Goal: Task Accomplishment & Management: Manage account settings

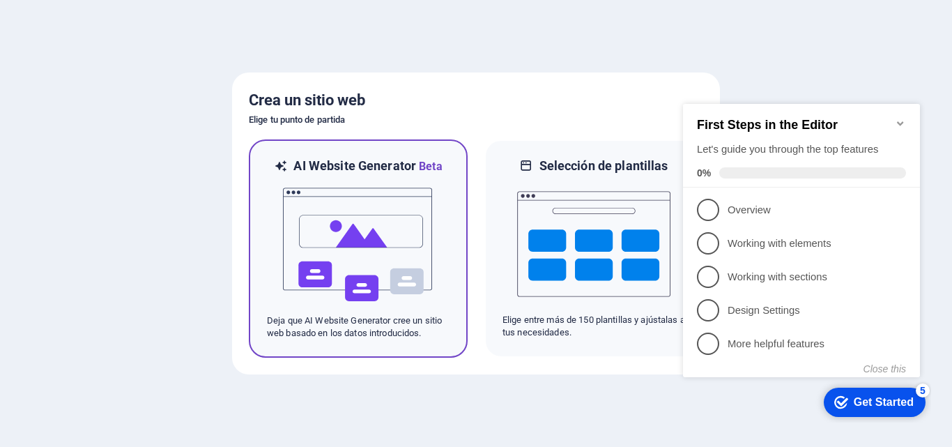
click at [434, 264] on img at bounding box center [357, 244] width 153 height 139
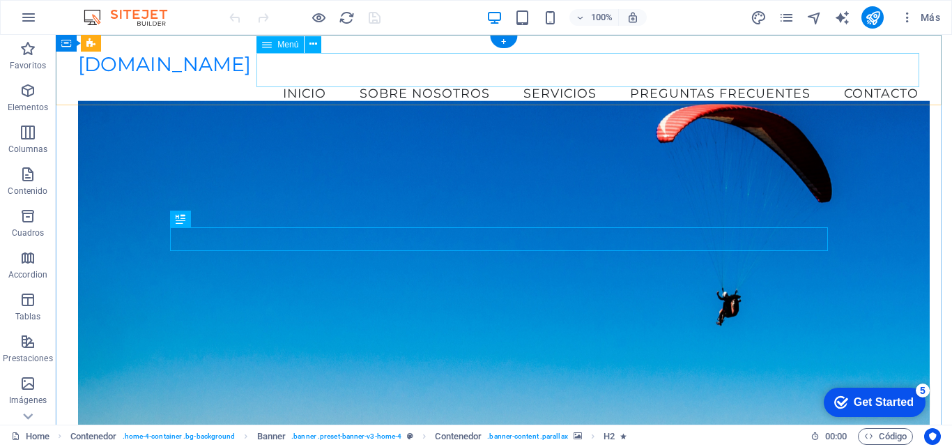
click at [315, 76] on nav "Inicio Sobre nosotros Servicios Preguntas Frecuentes Contacto" at bounding box center [503, 93] width 851 height 35
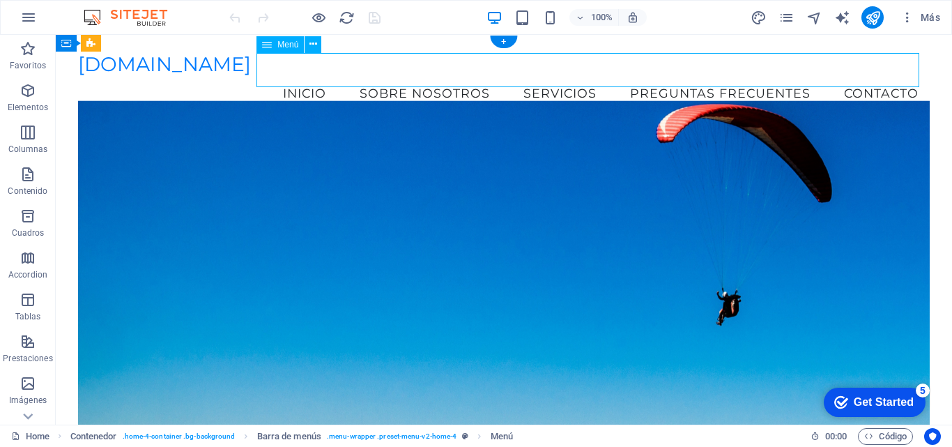
click at [305, 76] on nav "Inicio Sobre nosotros Servicios Preguntas Frecuentes Contacto" at bounding box center [503, 93] width 851 height 35
click at [401, 76] on nav "Inicio Sobre nosotros Servicios Preguntas Frecuentes Contacto" at bounding box center [503, 93] width 851 height 35
click at [721, 76] on nav "Inicio Sobre nosotros Servicios Preguntas Frecuentes Contacto" at bounding box center [503, 93] width 851 height 35
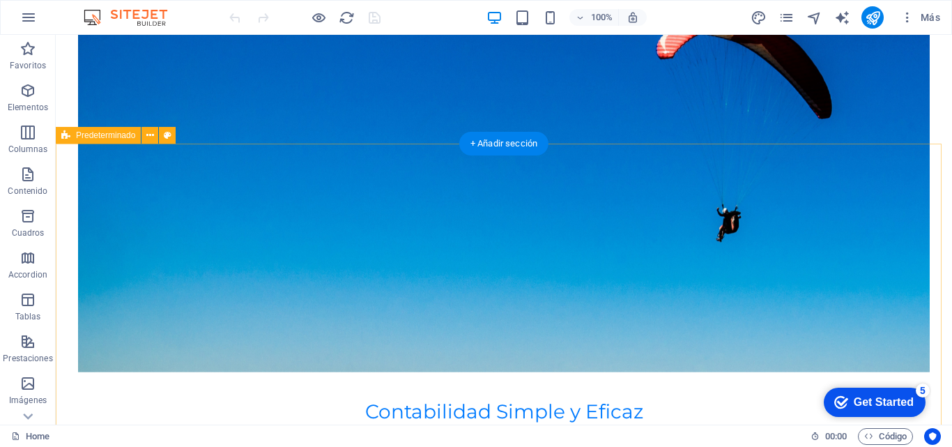
scroll to position [348, 0]
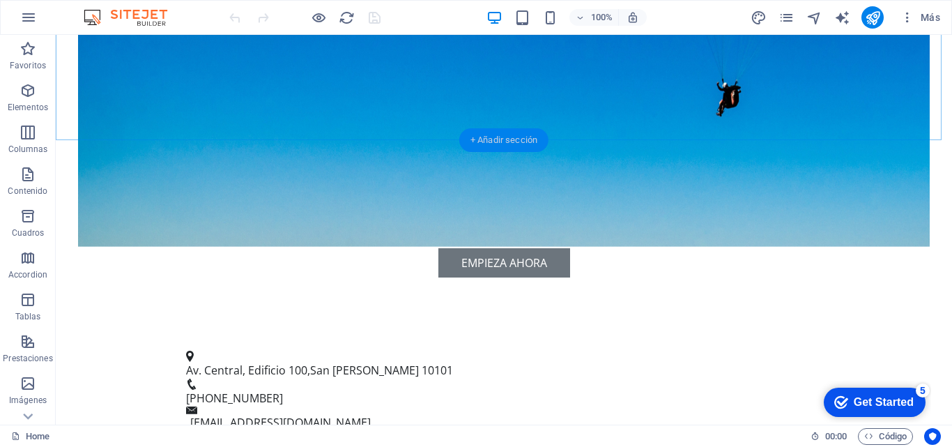
click at [525, 136] on div "+ Añadir sección" at bounding box center [503, 140] width 89 height 24
click at [293, 333] on div "Av. [STREET_ADDRESS][PERSON_NAME] [PHONE_NUMBER] [EMAIL_ADDRESS][DOMAIN_NAME]" at bounding box center [504, 391] width 896 height 116
click at [313, 121] on figure at bounding box center [503, 68] width 851 height 355
click at [316, 114] on figure at bounding box center [503, 68] width 851 height 355
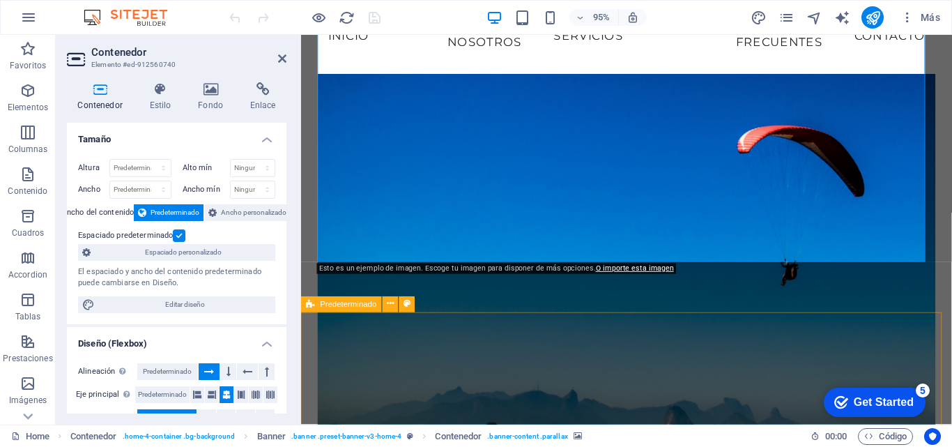
scroll to position [203, 0]
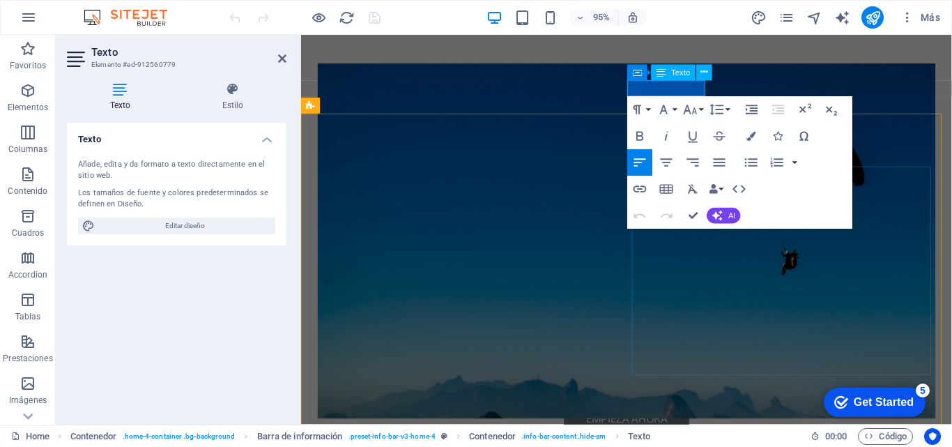
scroll to position [412, 0]
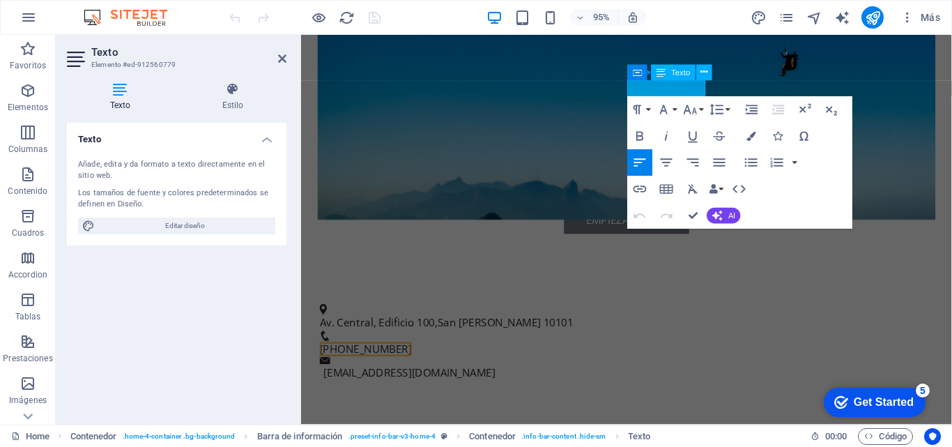
click at [875, 399] on div "Get Started" at bounding box center [883, 402] width 60 height 13
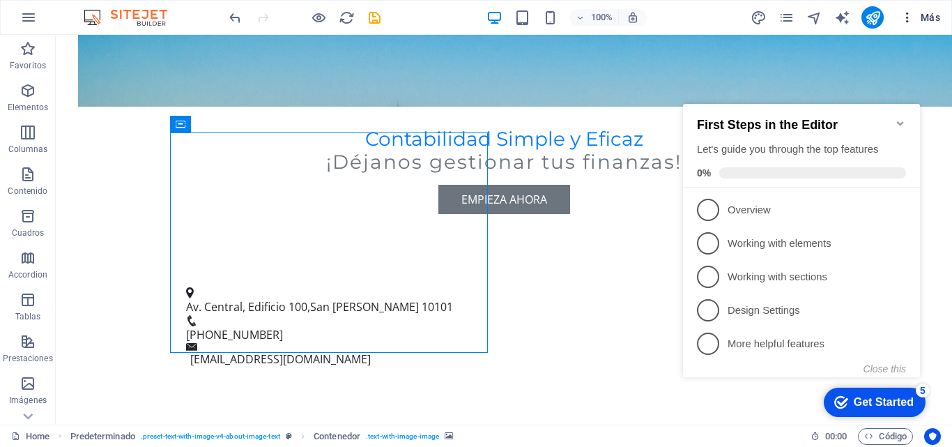
click at [929, 15] on span "Más" at bounding box center [920, 17] width 40 height 14
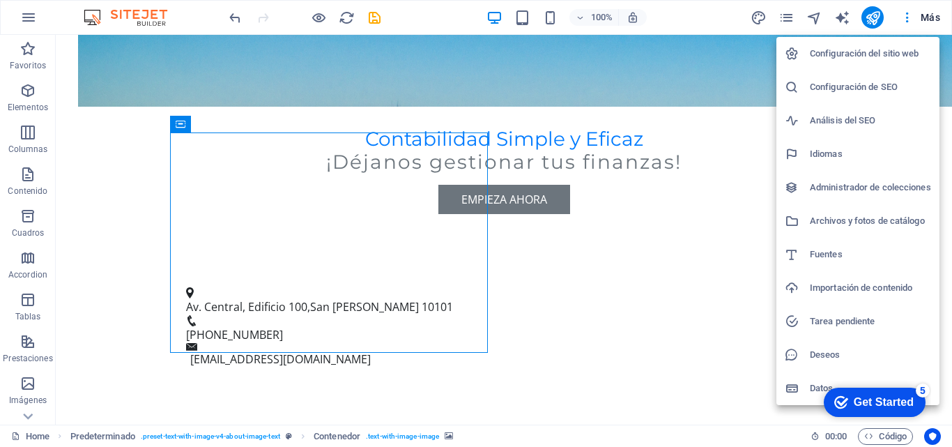
click at [890, 52] on h6 "Configuración del sitio web" at bounding box center [870, 53] width 121 height 17
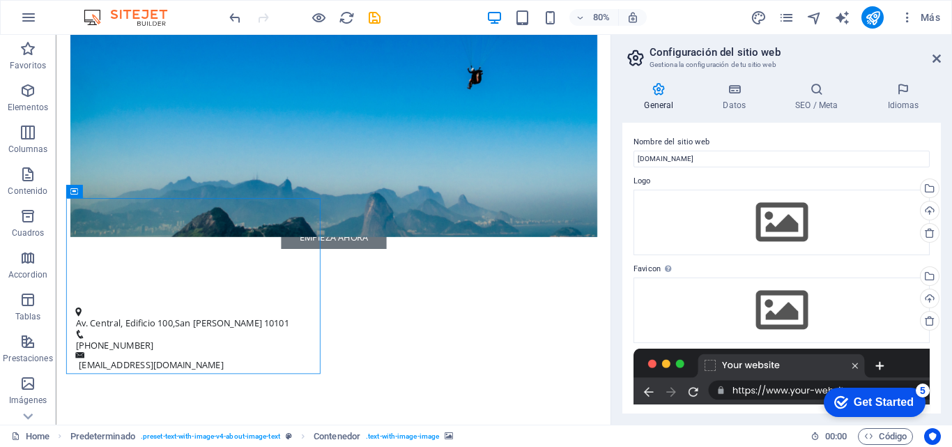
click at [868, 403] on div "Get Started" at bounding box center [883, 402] width 60 height 13
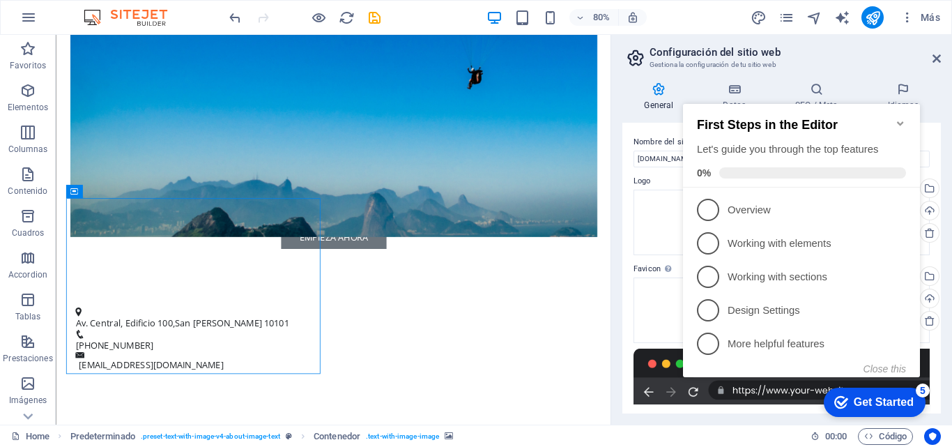
click at [766, 394] on div "checkmark Get Started 5 First Steps in the Editor Let's guide you through the t…" at bounding box center [804, 253] width 254 height 339
click at [901, 118] on icon "Minimize checklist" at bounding box center [900, 123] width 11 height 11
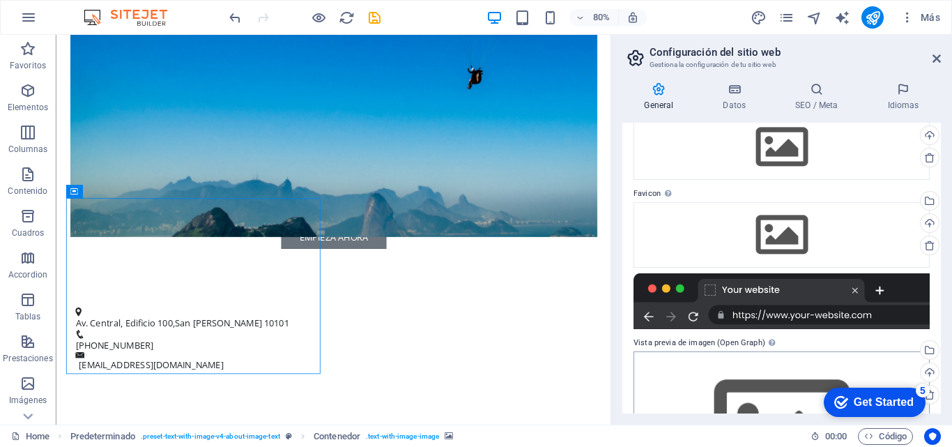
scroll to position [139, 0]
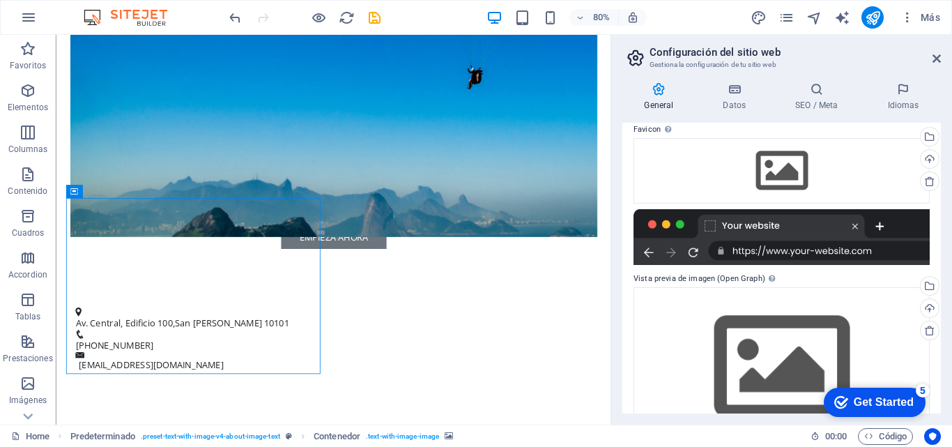
click at [813, 250] on div at bounding box center [781, 237] width 296 height 56
click at [772, 224] on div at bounding box center [781, 237] width 296 height 56
click at [731, 54] on h2 "Configuración del sitio web" at bounding box center [794, 52] width 291 height 13
click at [741, 91] on icon at bounding box center [734, 89] width 67 height 14
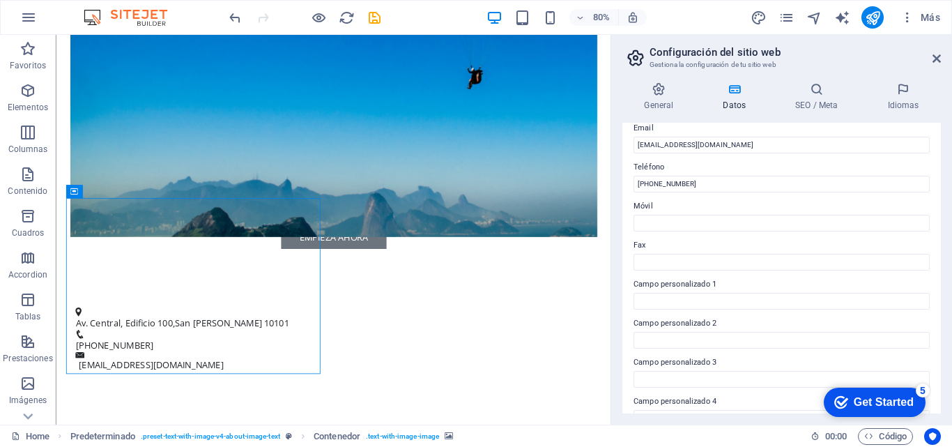
scroll to position [279, 0]
click at [704, 180] on input "[PHONE_NUMBER]" at bounding box center [781, 181] width 296 height 17
drag, startPoint x: 702, startPoint y: 182, endPoint x: 612, endPoint y: 181, distance: 89.9
click at [612, 181] on aside "Configuración del sitio web Gestiona la configuración de tu sitio web General D…" at bounding box center [780, 229] width 341 height 389
type input "[PHONE_NUMBER]"
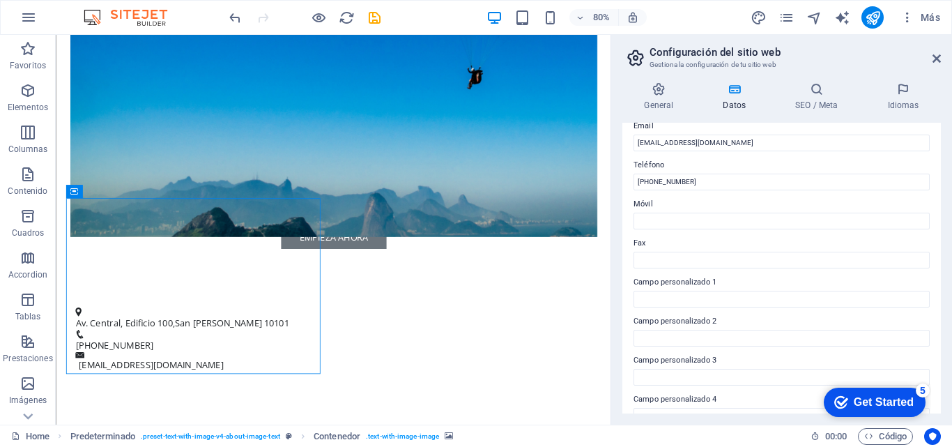
click at [679, 207] on label "Móvil" at bounding box center [781, 204] width 296 height 17
click at [679, 212] on input "Móvil" at bounding box center [781, 220] width 296 height 17
paste input "[PHONE_NUMBER]"
click at [676, 216] on input "[PHONE_NUMBER]" at bounding box center [781, 220] width 296 height 17
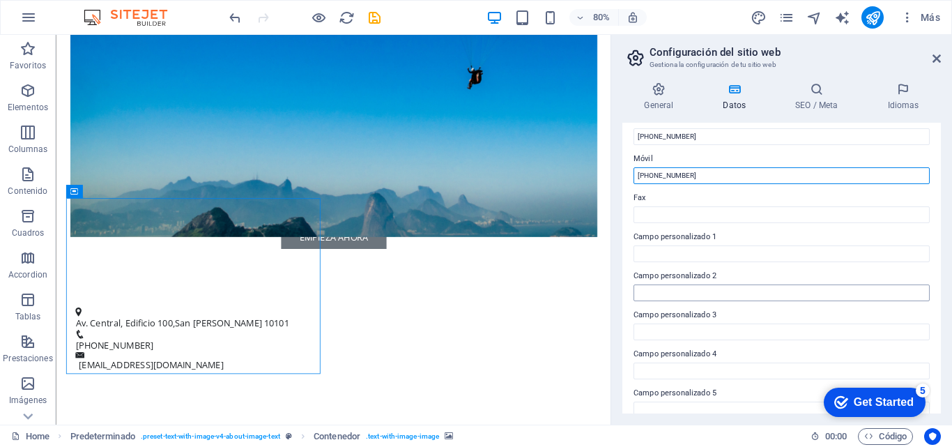
scroll to position [379, 0]
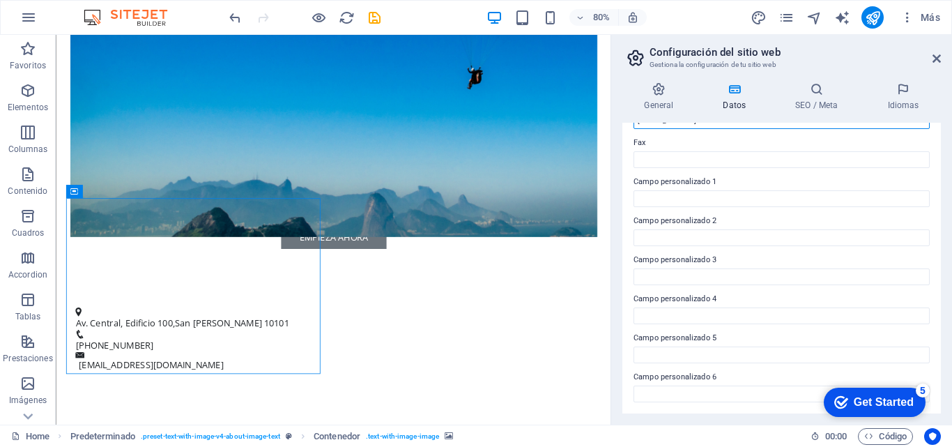
type input "[PHONE_NUMBER]"
click at [890, 402] on div "Get Started" at bounding box center [883, 402] width 60 height 13
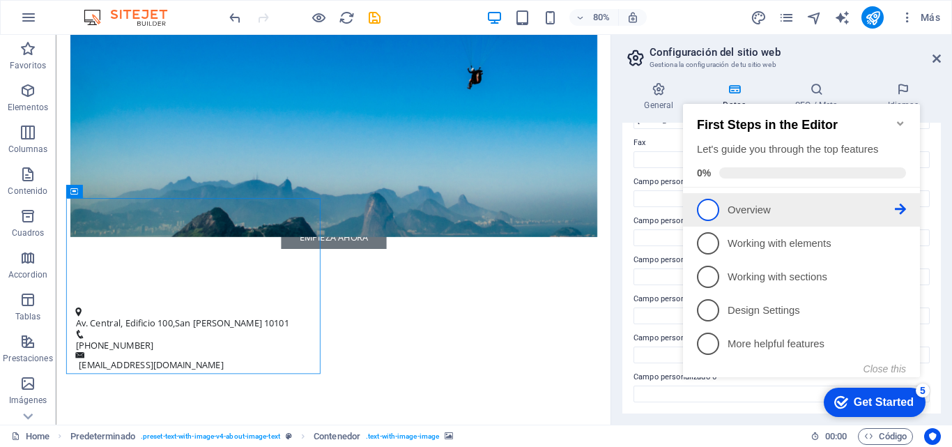
click at [734, 212] on p "Overview - incomplete" at bounding box center [810, 210] width 167 height 15
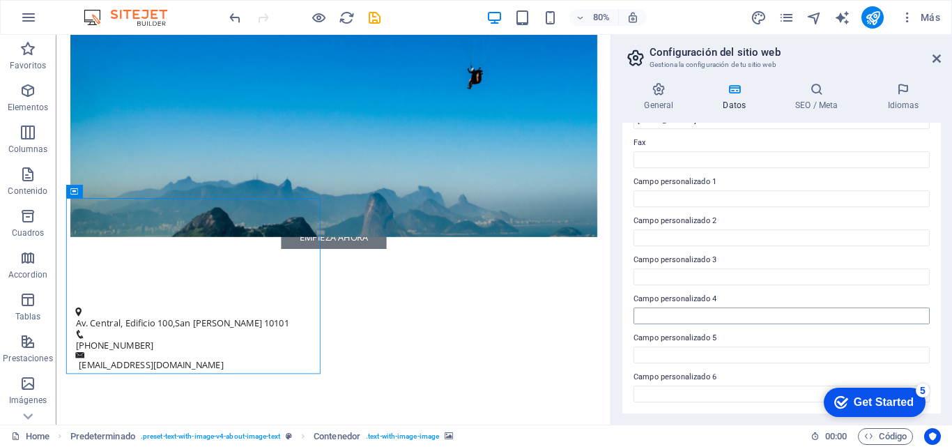
scroll to position [0, 0]
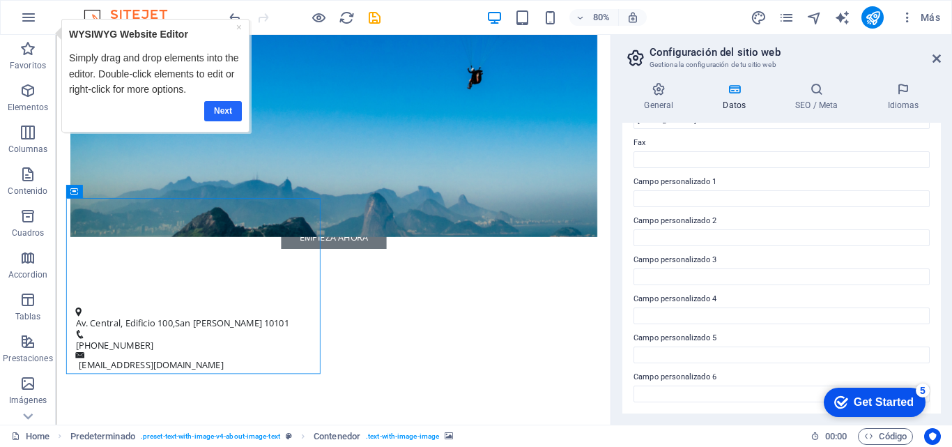
click at [228, 109] on link "Next" at bounding box center [222, 111] width 38 height 20
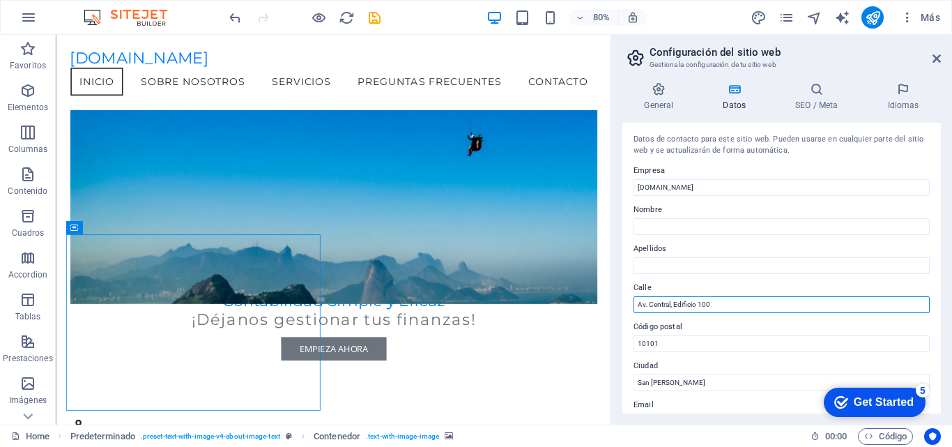
drag, startPoint x: 793, startPoint y: 339, endPoint x: 746, endPoint y: 380, distance: 62.7
type input "A"
type input "Edificio BeeWorking"
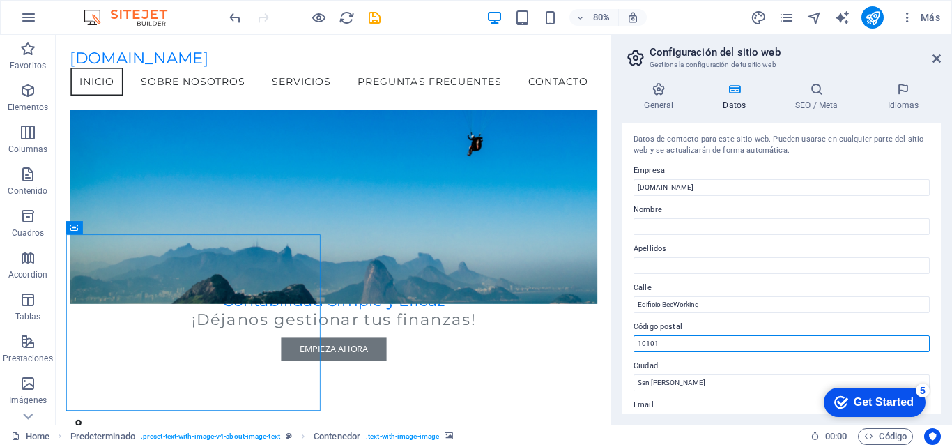
drag, startPoint x: 721, startPoint y: 345, endPoint x: 614, endPoint y: 346, distance: 106.6
click at [614, 346] on div "General Datos SEO / Meta Idiomas Nombre del sitio web [DOMAIN_NAME] Logo Arrast…" at bounding box center [781, 247] width 341 height 353
type input "0"
type input "40104"
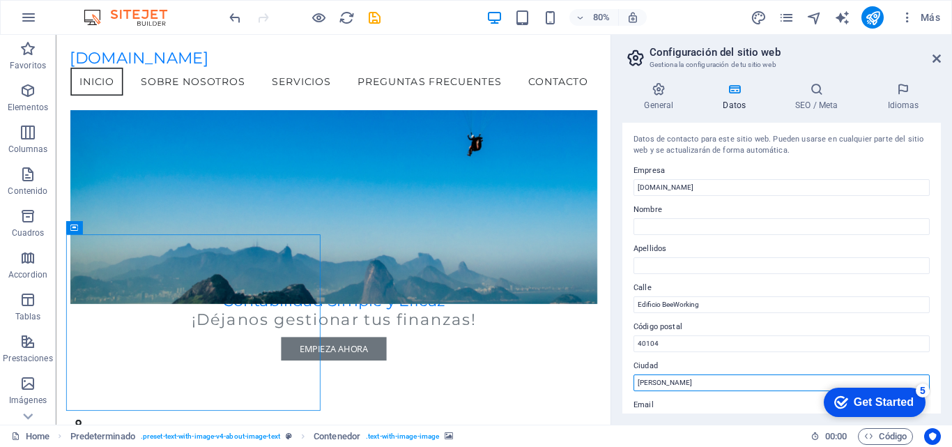
type input "[PERSON_NAME]"
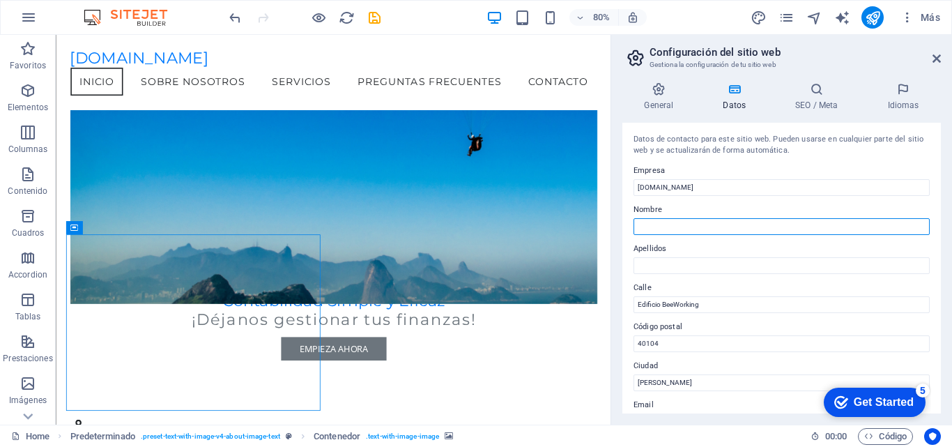
type input "Contapyme"
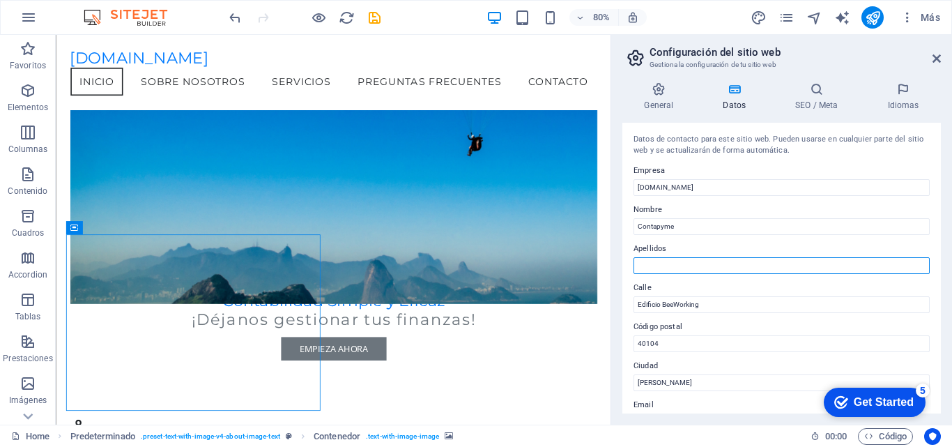
type input "Rica"
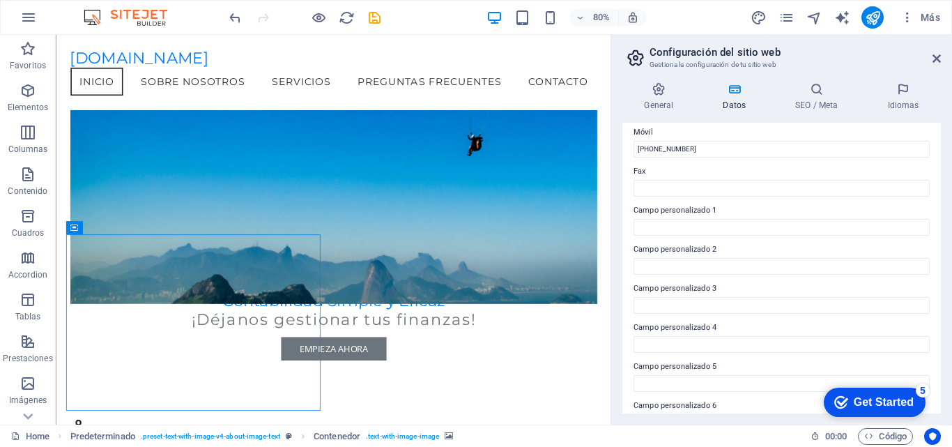
scroll to position [379, 0]
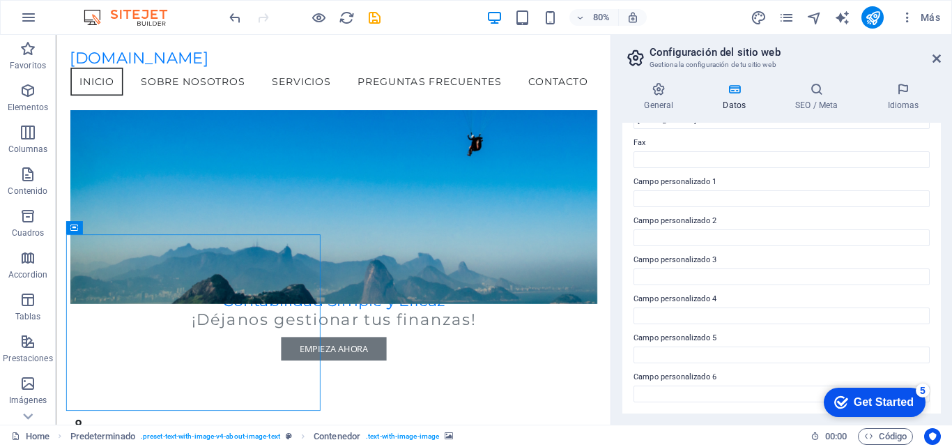
click at [860, 396] on div "Get Started" at bounding box center [883, 402] width 60 height 13
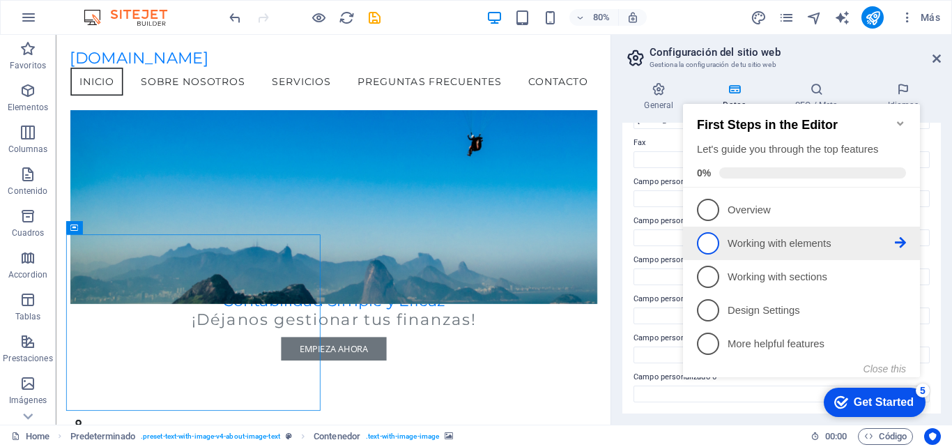
click at [787, 245] on p "Working with elements - incomplete" at bounding box center [810, 243] width 167 height 15
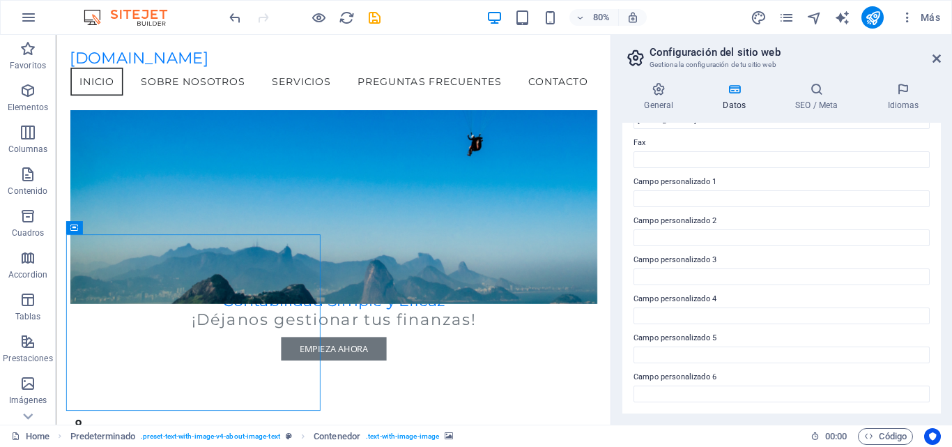
scroll to position [0, 0]
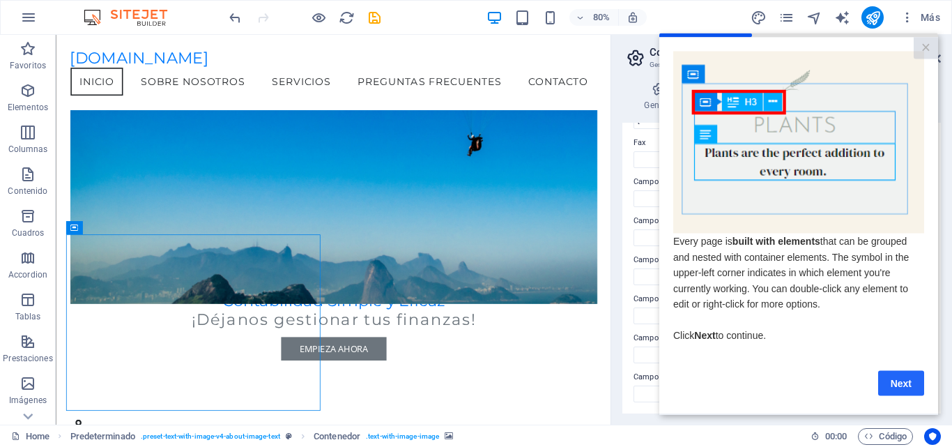
click at [902, 384] on link "Next" at bounding box center [901, 382] width 46 height 25
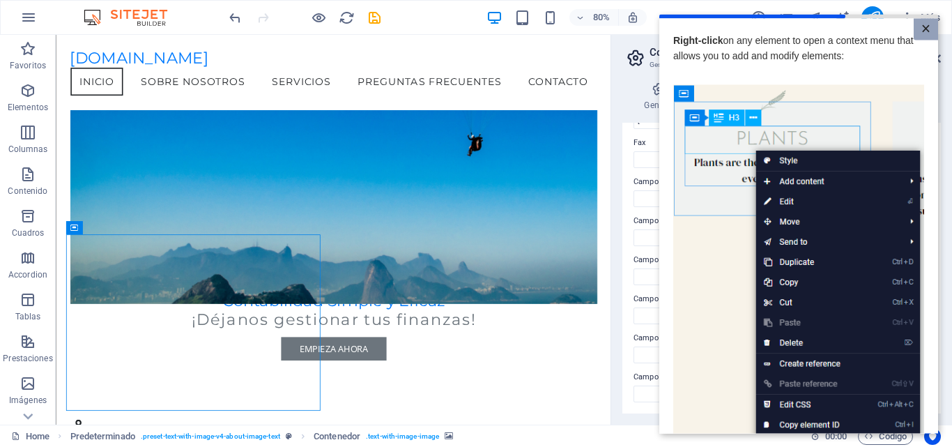
click at [922, 29] on link "×" at bounding box center [925, 29] width 24 height 22
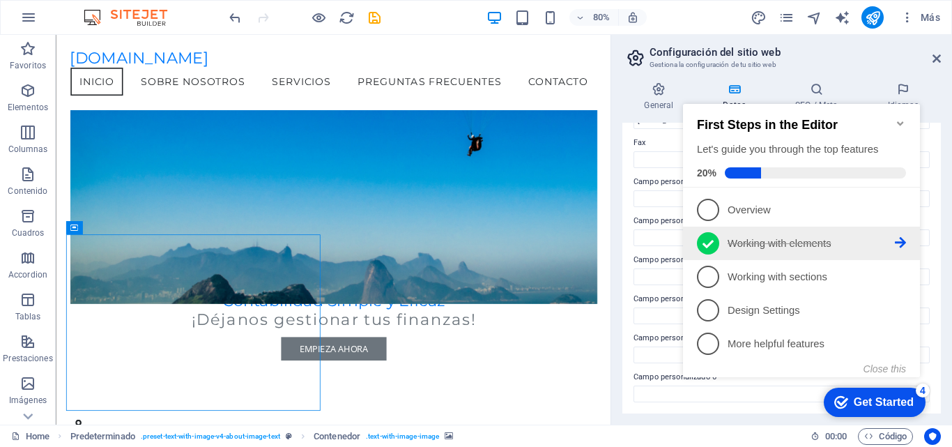
click at [750, 245] on p "Working with elements - completed" at bounding box center [810, 243] width 167 height 15
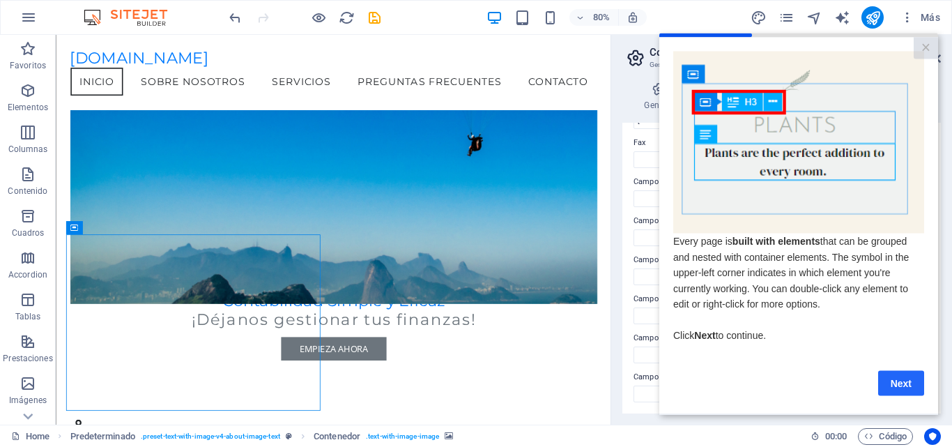
click at [913, 389] on link "Next" at bounding box center [901, 382] width 46 height 25
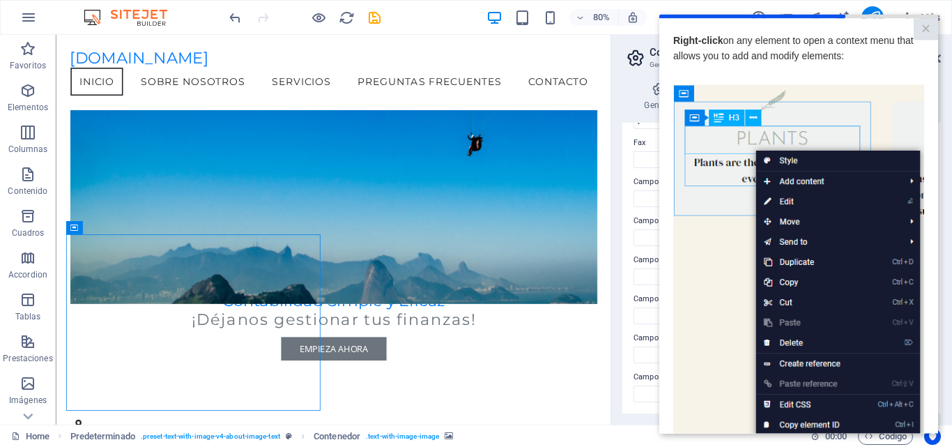
click at [795, 162] on img at bounding box center [798, 281] width 251 height 395
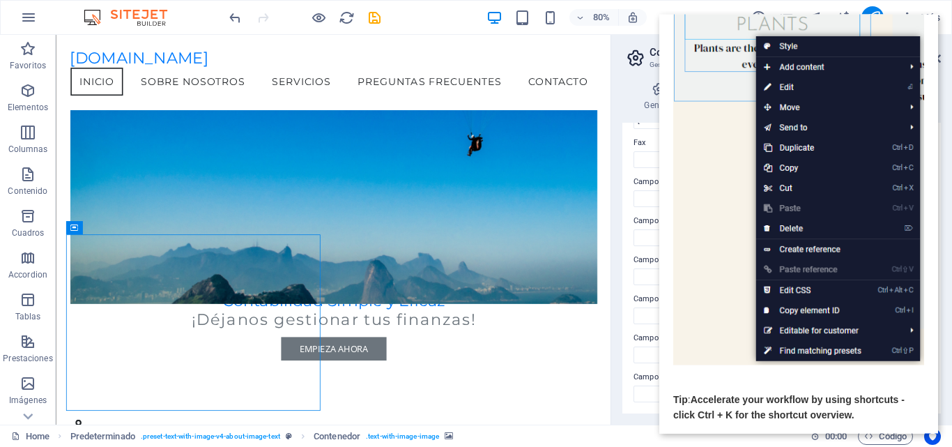
scroll to position [185, 0]
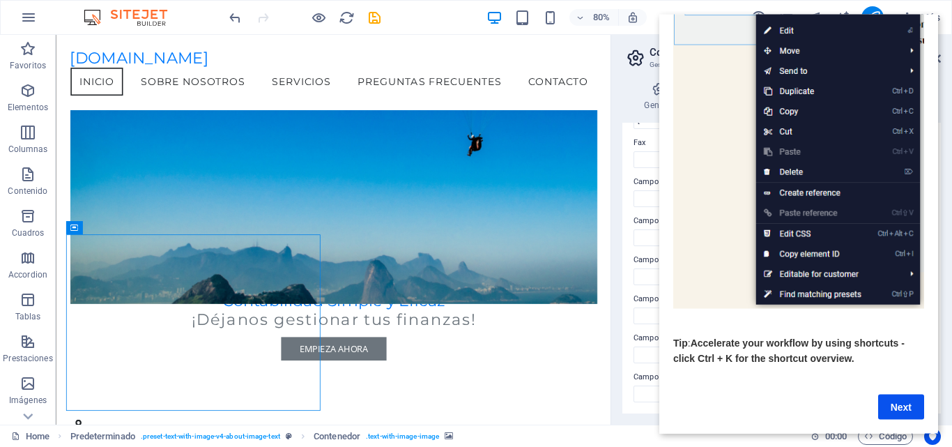
click at [904, 394] on link "Next" at bounding box center [901, 406] width 46 height 25
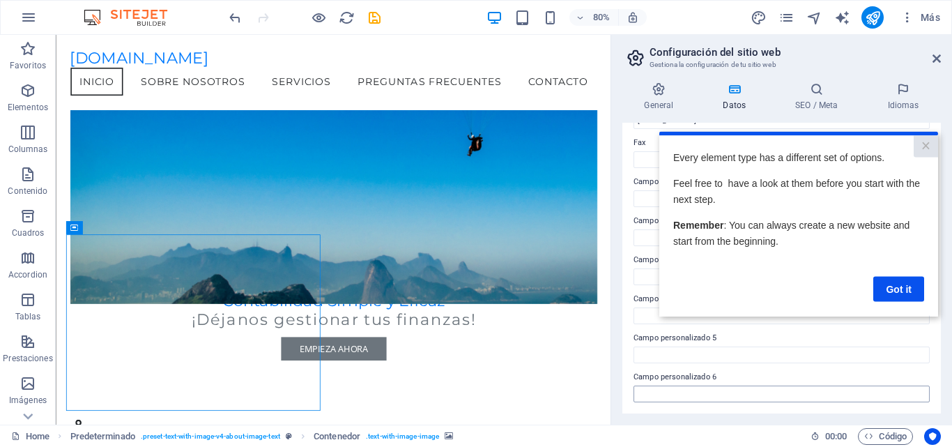
scroll to position [0, 0]
click at [899, 286] on link "Got it" at bounding box center [898, 288] width 51 height 25
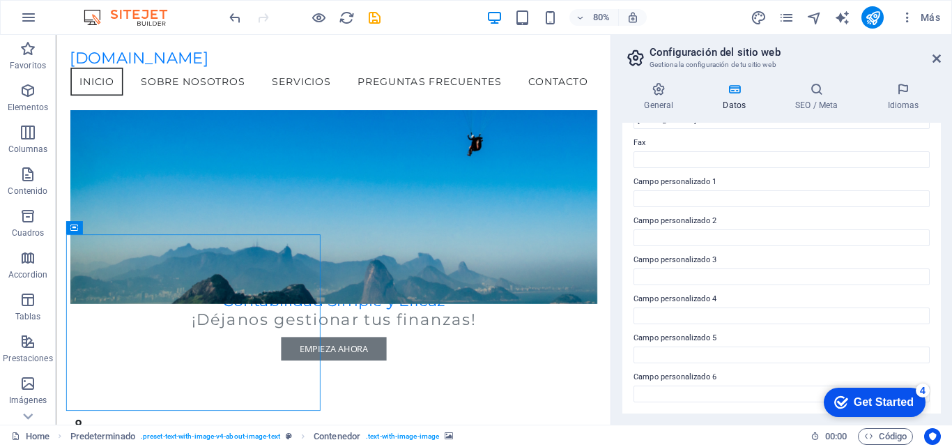
click at [872, 407] on div "Get Started" at bounding box center [883, 402] width 60 height 13
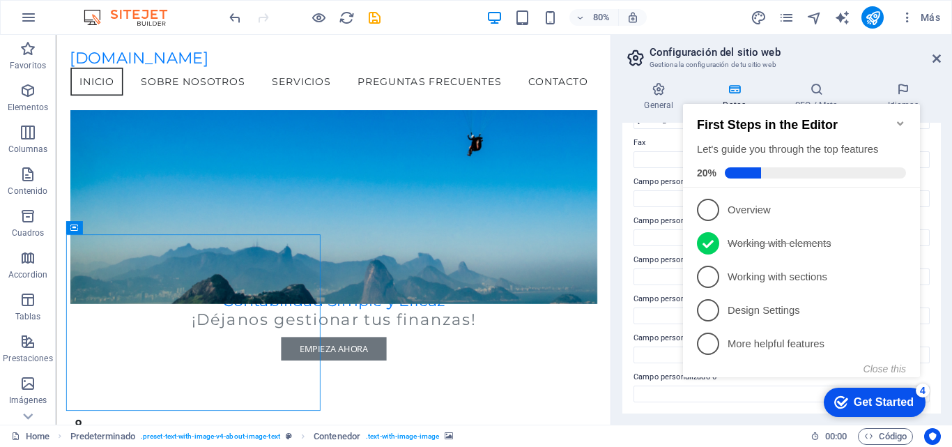
click at [888, 398] on div "Get Started" at bounding box center [883, 402] width 60 height 13
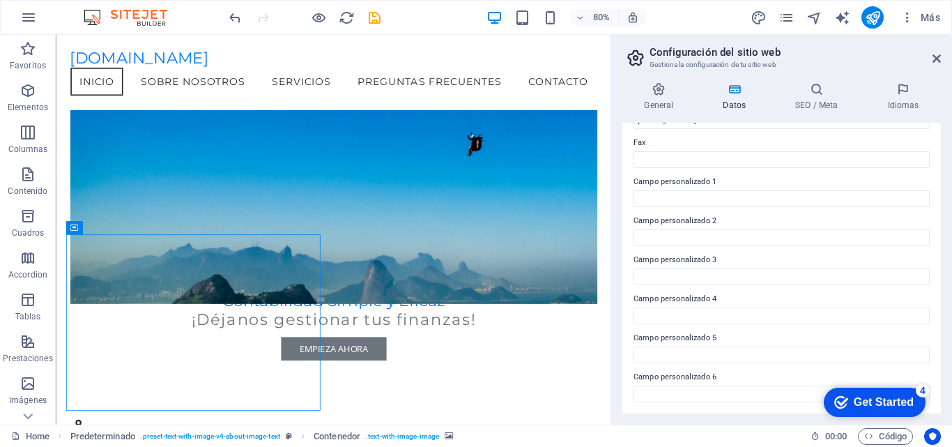
click at [897, 397] on div "Get Started" at bounding box center [883, 402] width 60 height 13
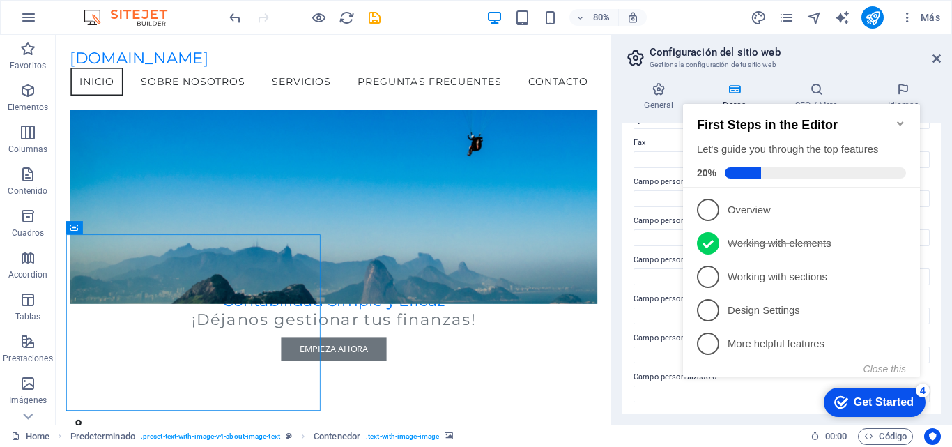
click at [881, 392] on div "checkmark Get Started 4" at bounding box center [874, 401] width 102 height 29
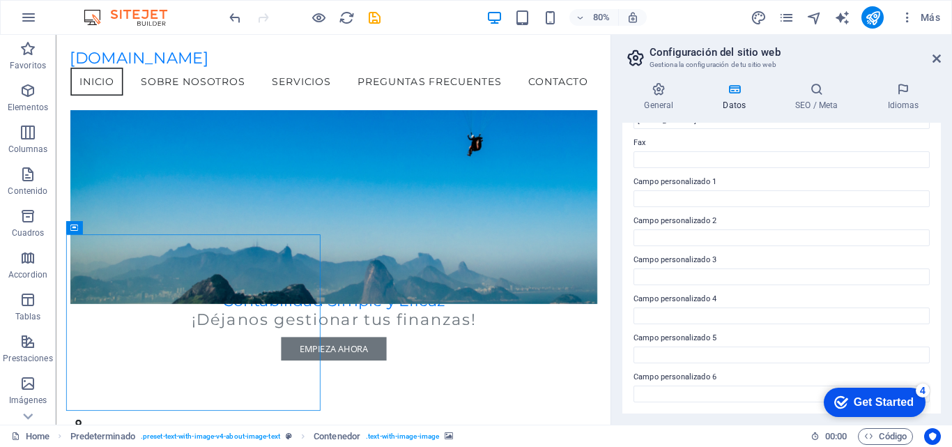
drag, startPoint x: 937, startPoint y: 314, endPoint x: 946, endPoint y: 185, distance: 129.9
click at [946, 185] on div "General Datos SEO / Meta Idiomas Nombre del sitio web [DOMAIN_NAME] Logo Arrast…" at bounding box center [781, 247] width 341 height 353
click at [901, 95] on icon at bounding box center [902, 89] width 75 height 14
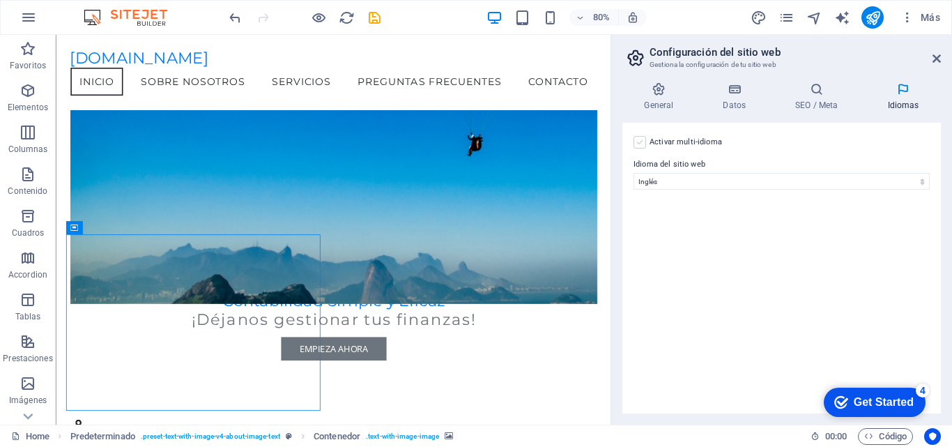
click at [638, 144] on label at bounding box center [639, 142] width 13 height 13
click at [0, 0] on input "Activar multi-idioma Para desactivar la opción multi-idioma, elimine todos los …" at bounding box center [0, 0] width 0 height 0
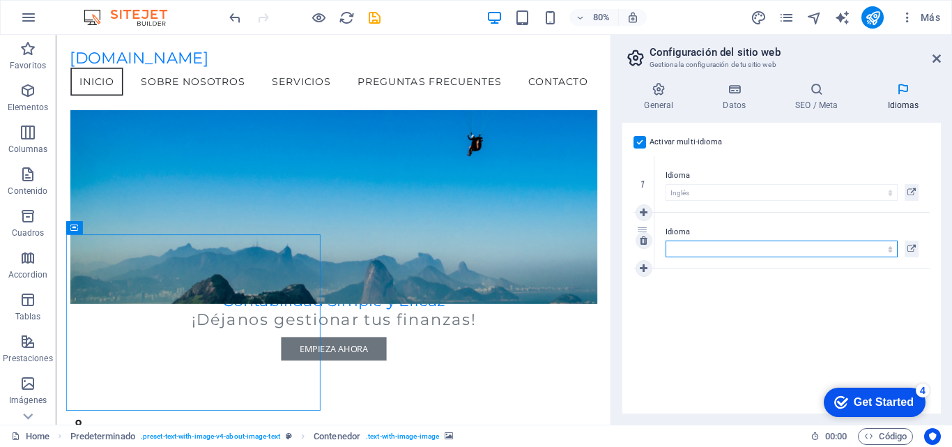
click at [716, 247] on select "Abkhazian Afar Afrikaans Akan Albanés Alemán Amharic Árabe Aragonese Armenian A…" at bounding box center [781, 248] width 232 height 17
select select "44"
click at [665, 240] on select "Abkhazian Afar Afrikaans Akan Albanés Alemán Amharic Árabe Aragonese Armenian A…" at bounding box center [781, 248] width 232 height 17
click at [728, 250] on select "Abkhazian Afar Afrikaans Akan Albanés Alemán Amharic Árabe Aragonese Armenian A…" at bounding box center [781, 248] width 232 height 17
click at [665, 240] on select "Abkhazian Afar Afrikaans Akan Albanés Alemán Amharic Árabe Aragonese Armenian A…" at bounding box center [781, 248] width 232 height 17
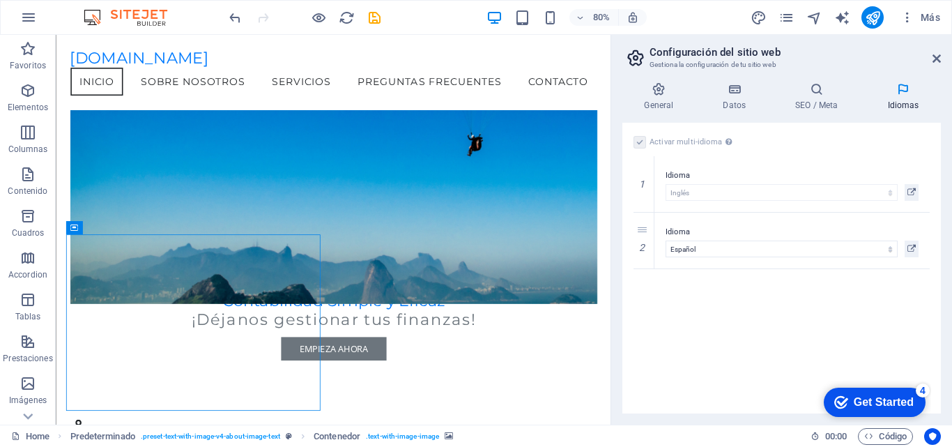
drag, startPoint x: 879, startPoint y: 400, endPoint x: 1009, endPoint y: 697, distance: 323.8
click at [879, 401] on div "Get Started" at bounding box center [883, 402] width 60 height 13
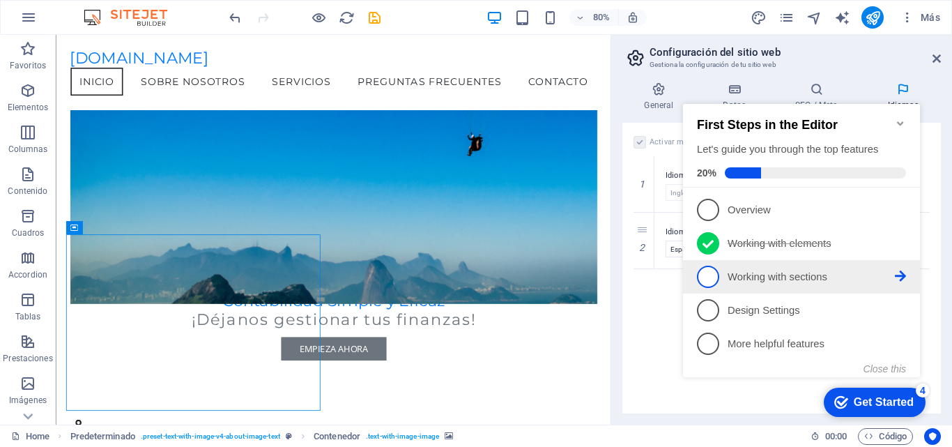
click at [741, 286] on li "3 Working with sections - incomplete" at bounding box center [801, 276] width 237 height 33
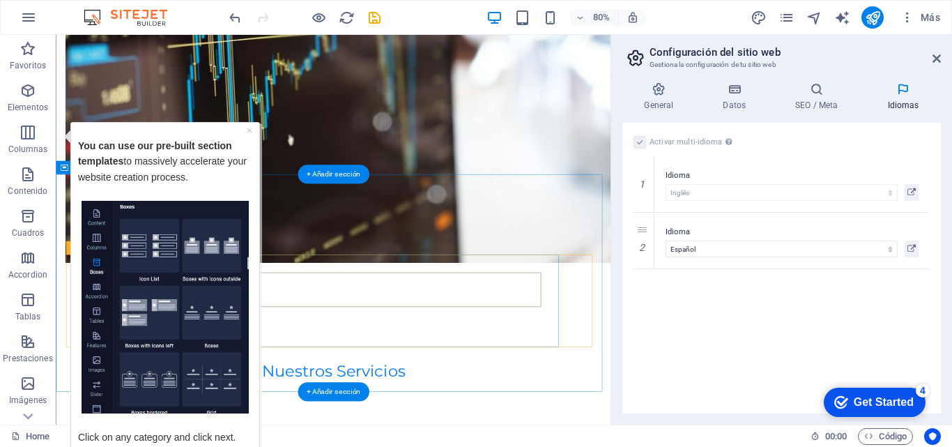
scroll to position [1248, 0]
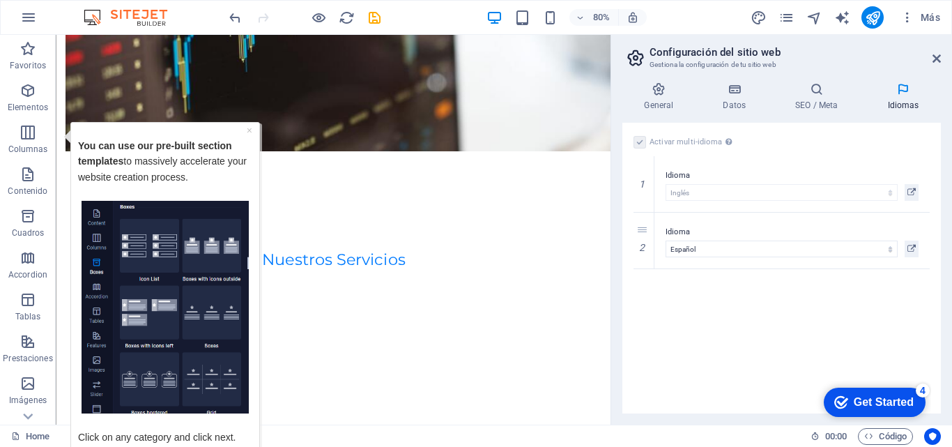
click at [864, 397] on div "Get Started" at bounding box center [883, 402] width 60 height 13
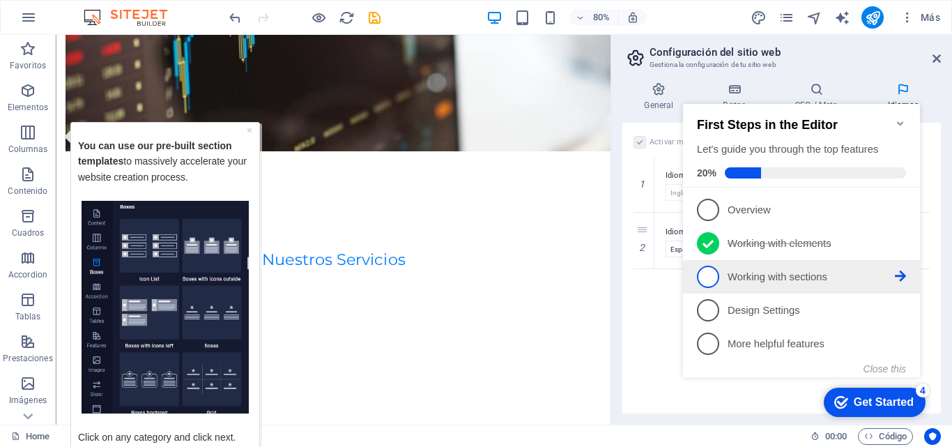
click at [764, 277] on p "Working with sections - incomplete" at bounding box center [810, 277] width 167 height 15
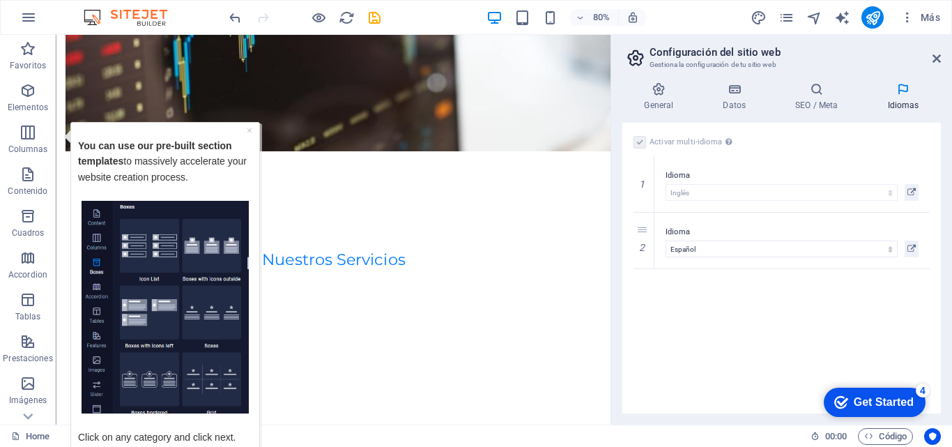
click at [873, 396] on div "Get Started" at bounding box center [883, 402] width 60 height 13
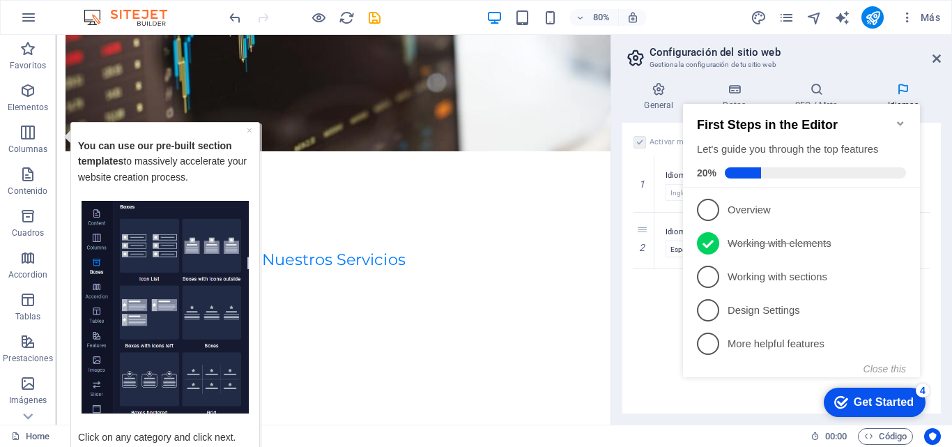
click at [875, 401] on div "Get Started" at bounding box center [883, 402] width 60 height 13
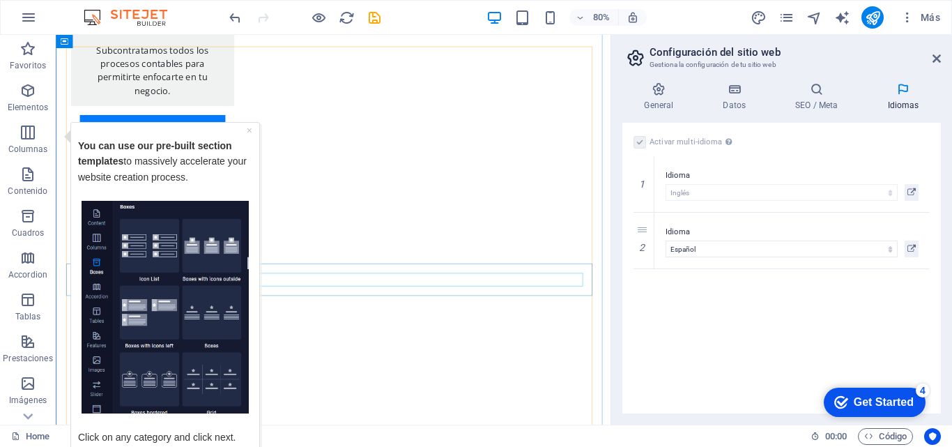
scroll to position [1805, 0]
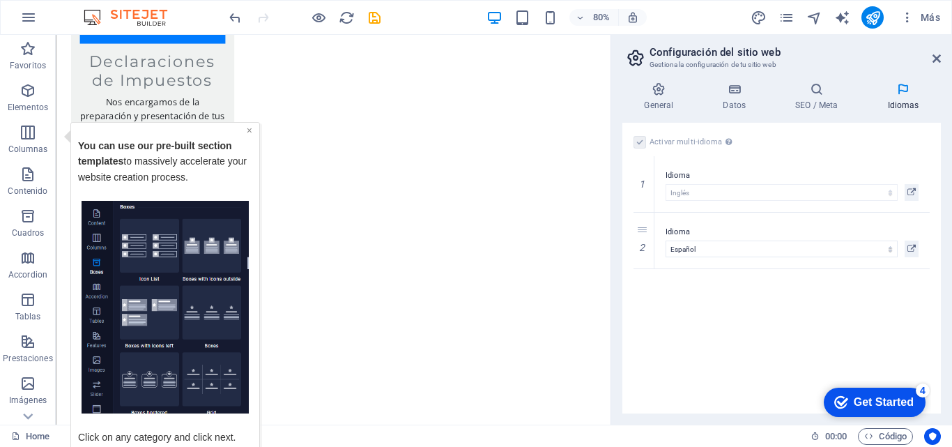
click at [248, 131] on link "×" at bounding box center [250, 129] width 6 height 11
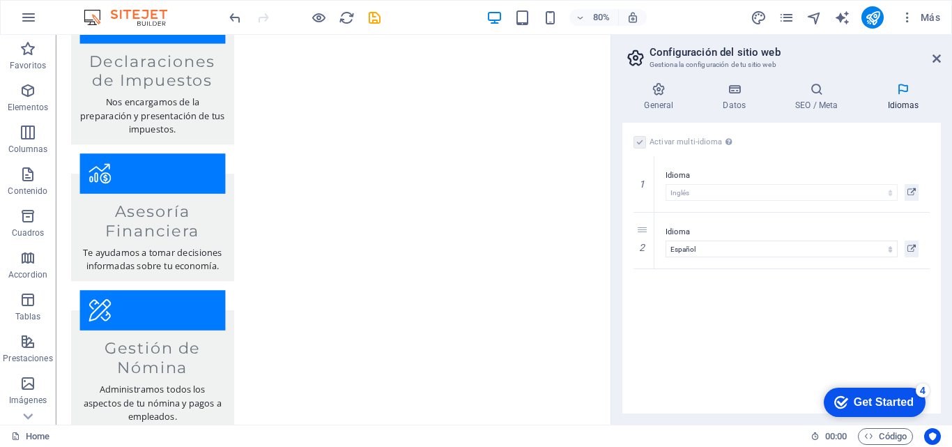
click at [902, 399] on div "Get Started" at bounding box center [883, 402] width 60 height 13
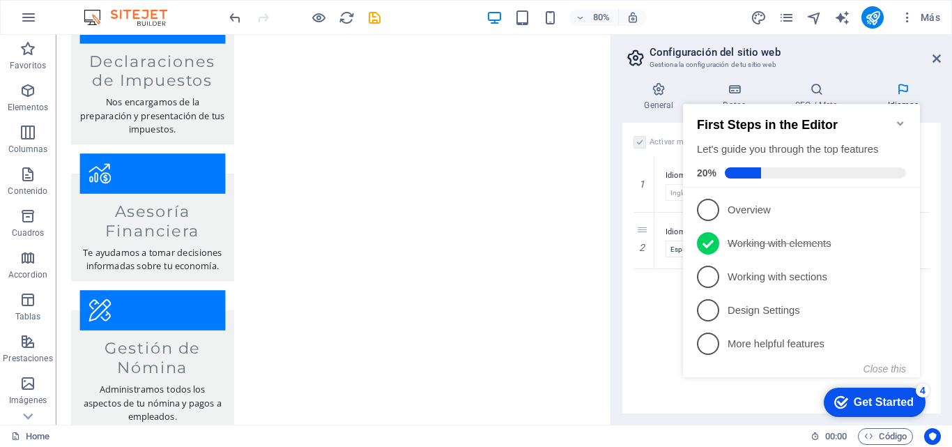
click at [898, 118] on icon "Minimize checklist" at bounding box center [900, 123] width 11 height 11
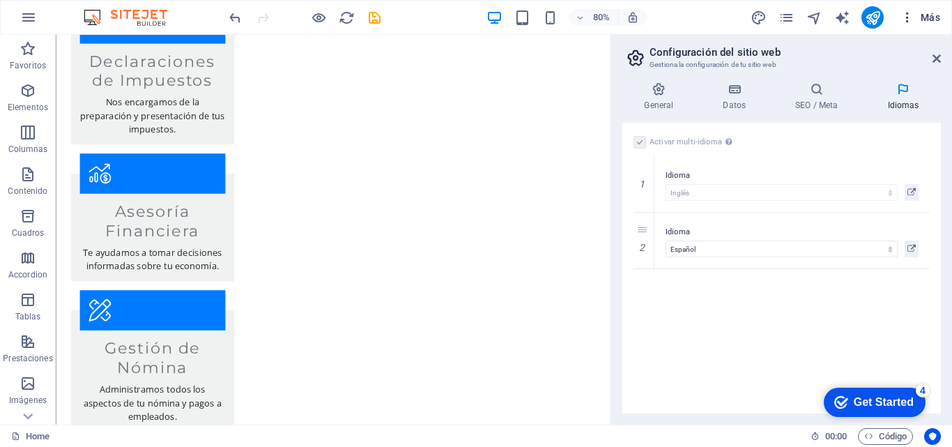
click at [931, 20] on span "Más" at bounding box center [920, 17] width 40 height 14
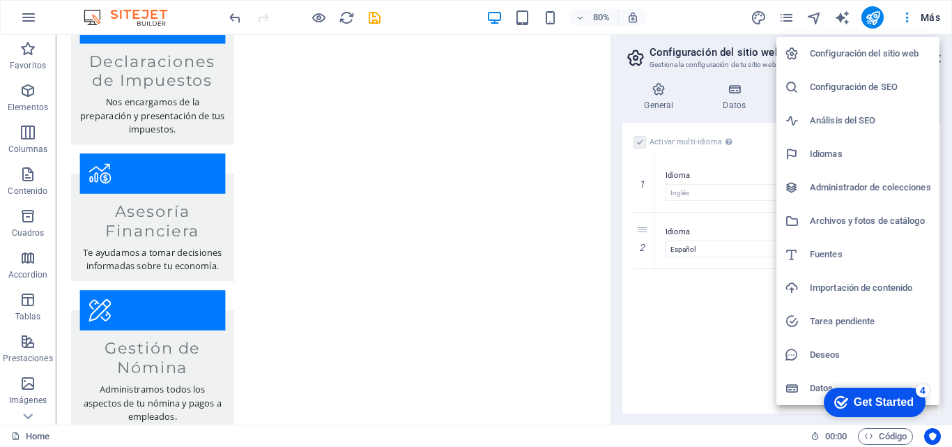
click at [878, 82] on h6 "Configuración de SEO" at bounding box center [870, 87] width 121 height 17
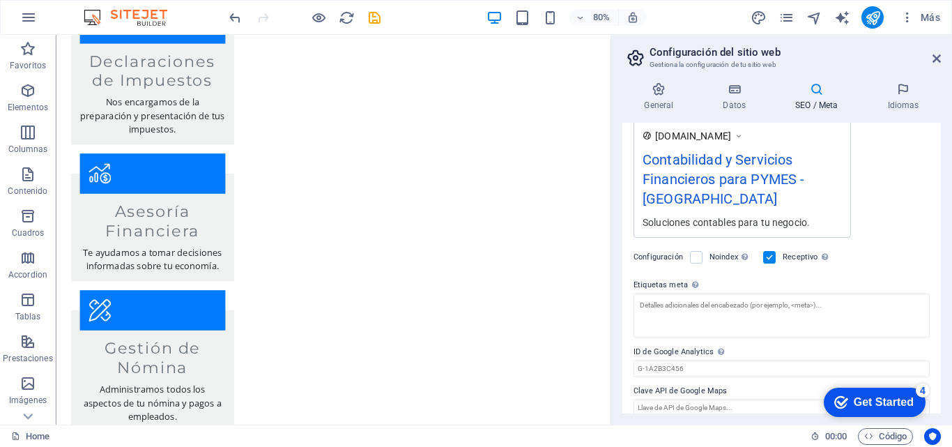
scroll to position [261, 0]
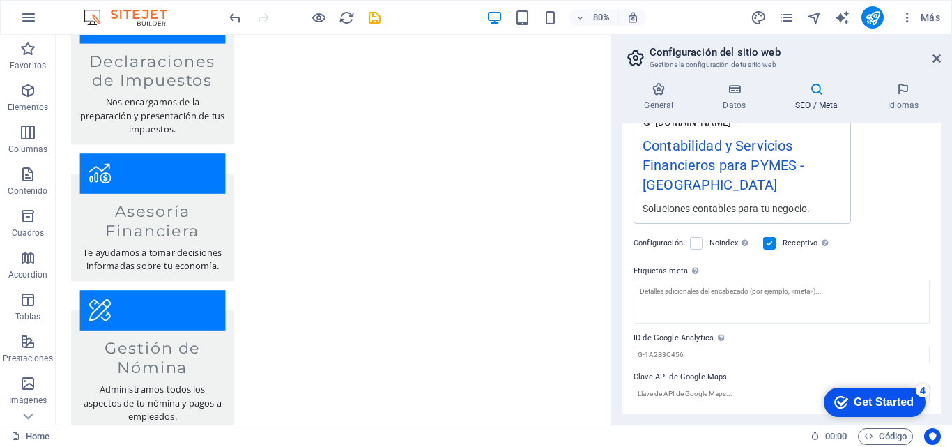
drag, startPoint x: 874, startPoint y: 397, endPoint x: 1018, endPoint y: 698, distance: 333.4
click at [874, 398] on div "Get Started" at bounding box center [883, 402] width 60 height 13
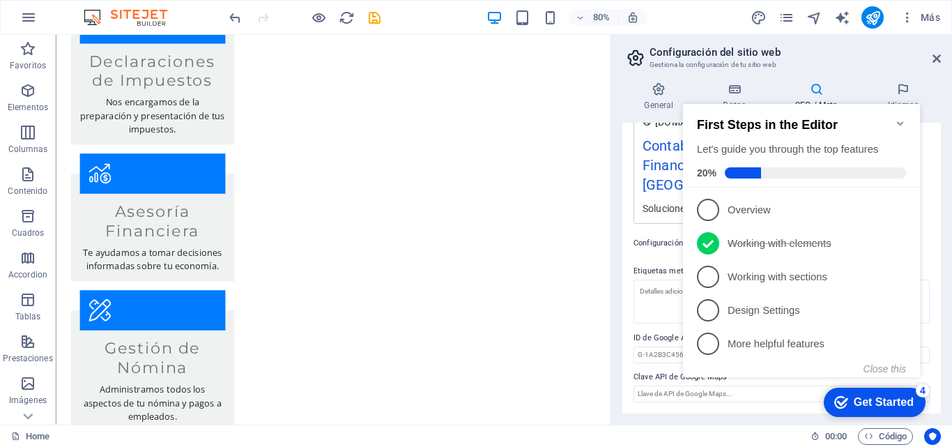
click at [869, 405] on div "Get Started" at bounding box center [883, 402] width 60 height 13
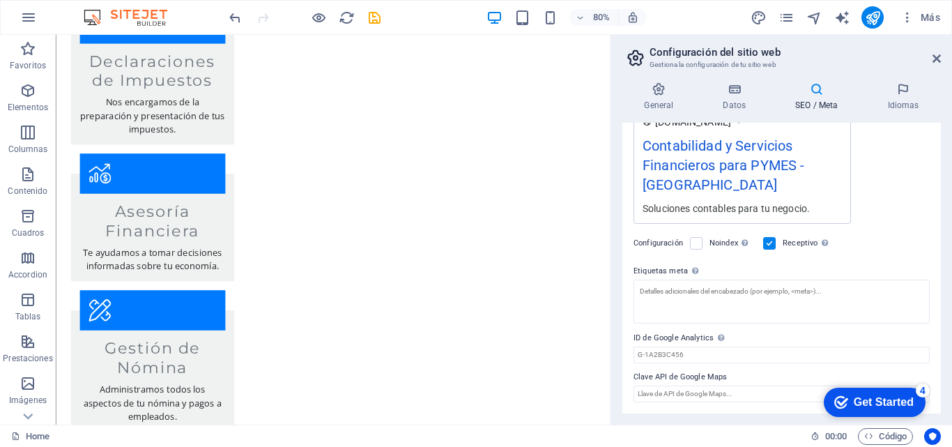
click at [913, 408] on div "Get Started" at bounding box center [883, 402] width 60 height 13
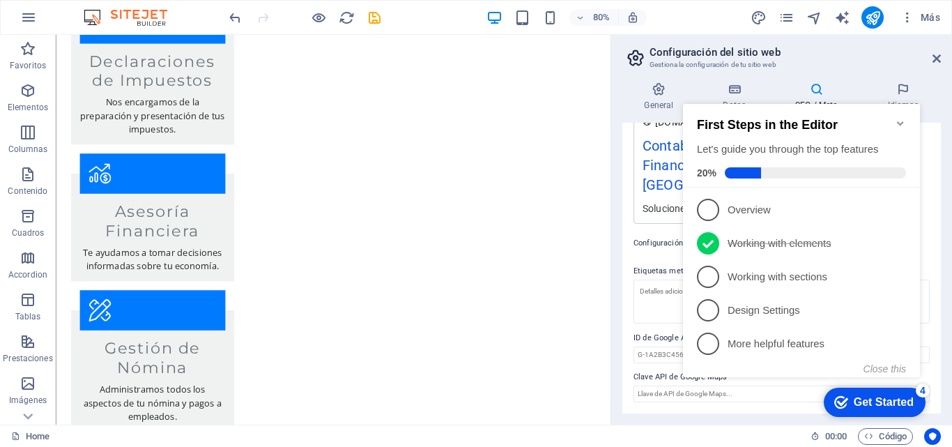
click at [779, 171] on span at bounding box center [815, 172] width 181 height 11
click at [794, 170] on span at bounding box center [815, 172] width 181 height 11
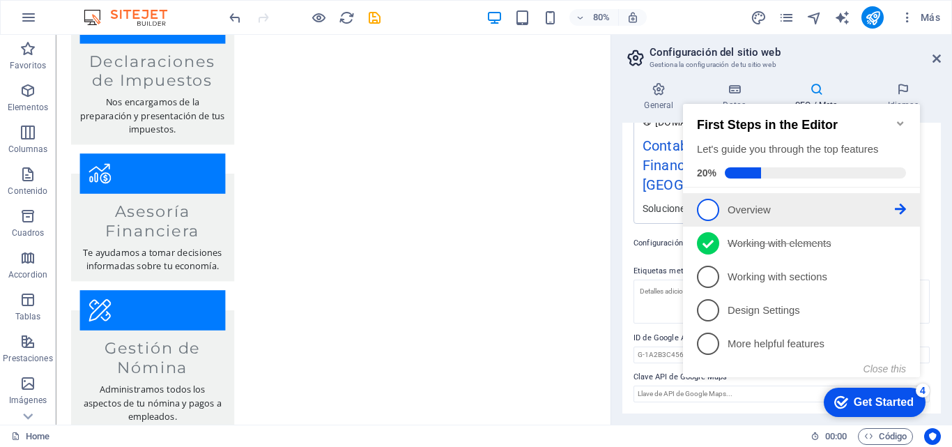
click at [888, 206] on p "Overview - incomplete" at bounding box center [810, 210] width 167 height 15
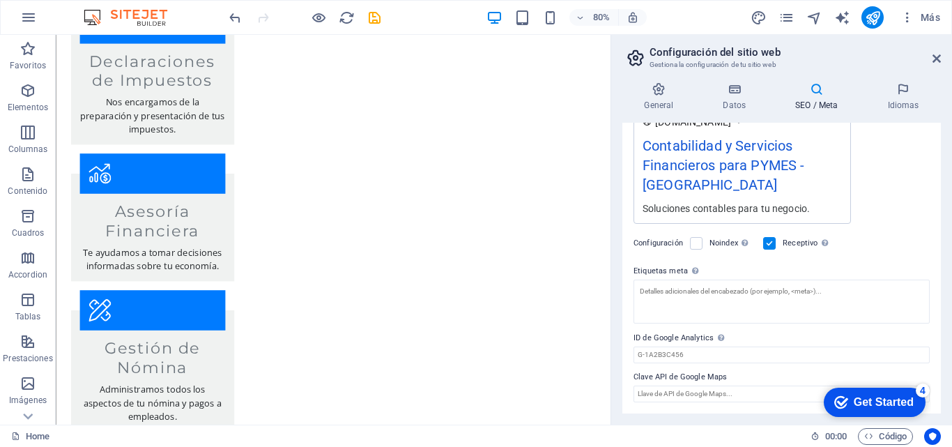
click at [846, 422] on div "checkmark Get Started 4 First Steps in the Editor Let's guide you through the t…" at bounding box center [871, 401] width 118 height 42
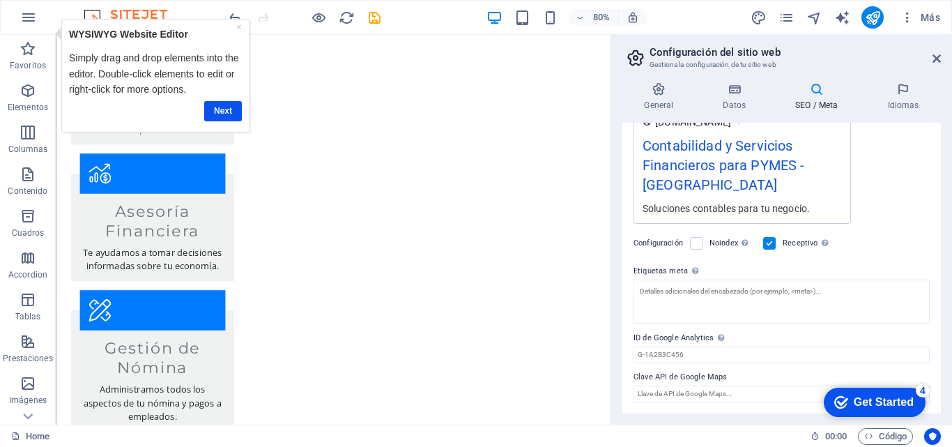
click at [883, 401] on div "Get Started" at bounding box center [883, 402] width 60 height 13
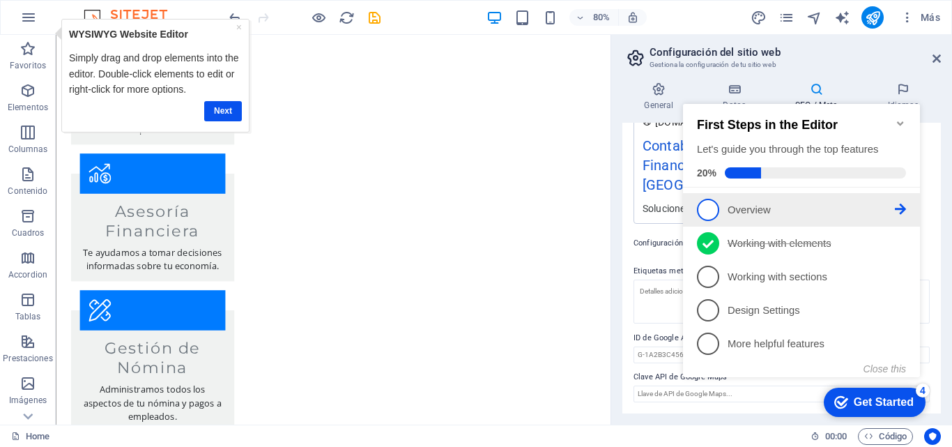
click at [709, 215] on span "1" at bounding box center [708, 210] width 22 height 22
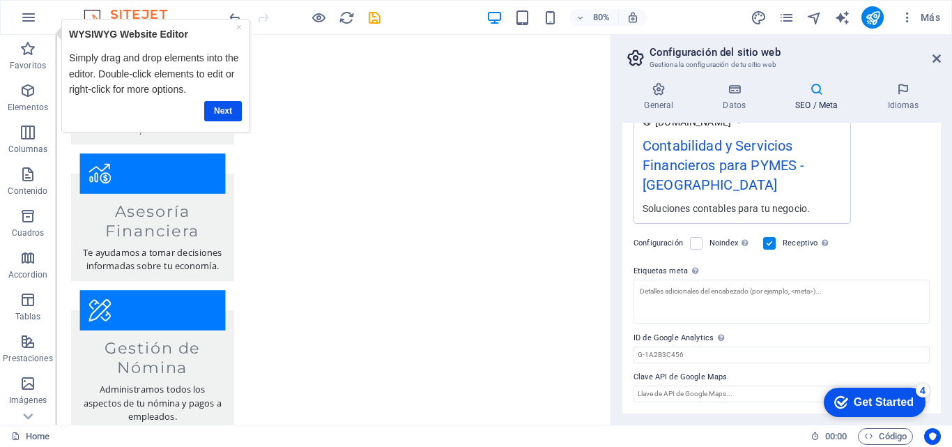
drag, startPoint x: 862, startPoint y: 398, endPoint x: 1007, endPoint y: 691, distance: 326.5
click at [862, 401] on div "Get Started" at bounding box center [883, 402] width 60 height 13
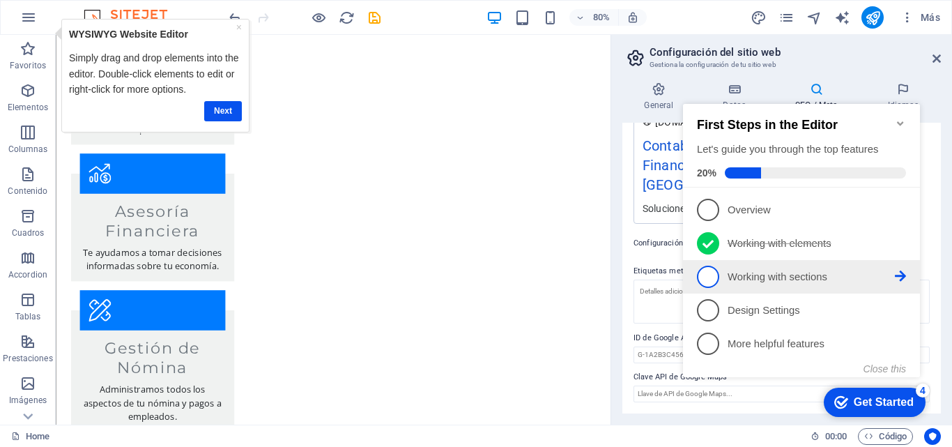
click at [754, 278] on p "Working with sections - incomplete" at bounding box center [810, 277] width 167 height 15
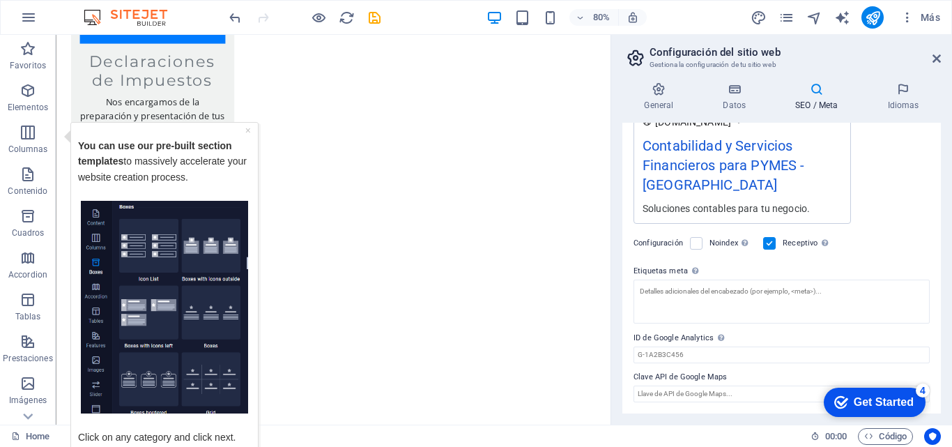
click at [874, 408] on div "Get Started" at bounding box center [883, 402] width 60 height 13
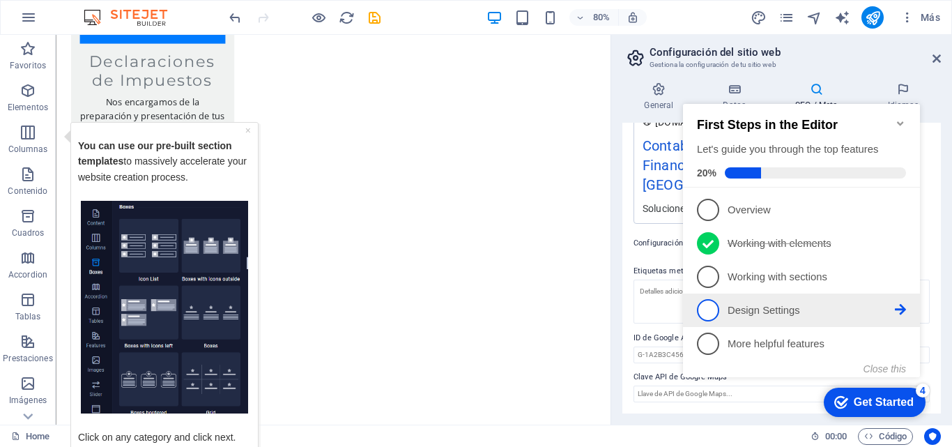
click at [698, 320] on li "4 Design Settings - incomplete" at bounding box center [801, 309] width 237 height 33
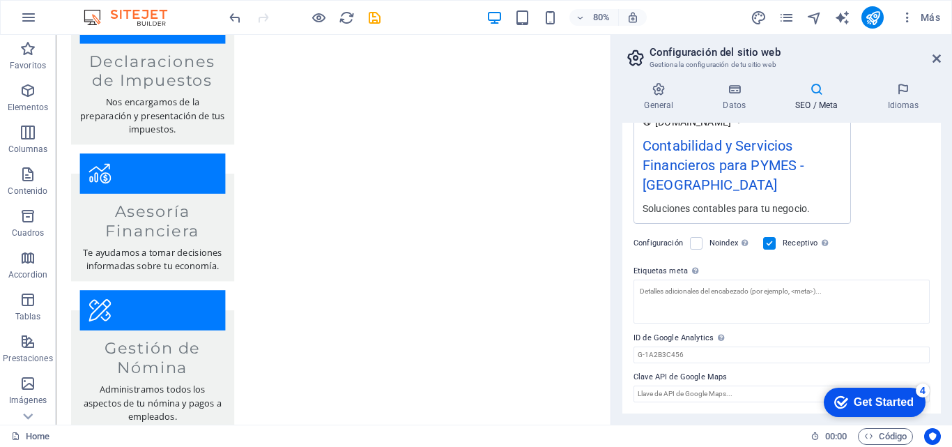
click at [839, 422] on div "checkmark Get Started 4 First Steps in the Editor Let's guide you through the t…" at bounding box center [871, 401] width 118 height 42
click at [770, 61] on h3 "Gestiona la configuración de tu sitio web" at bounding box center [780, 65] width 263 height 13
click at [892, 396] on div "Get Started" at bounding box center [883, 402] width 60 height 13
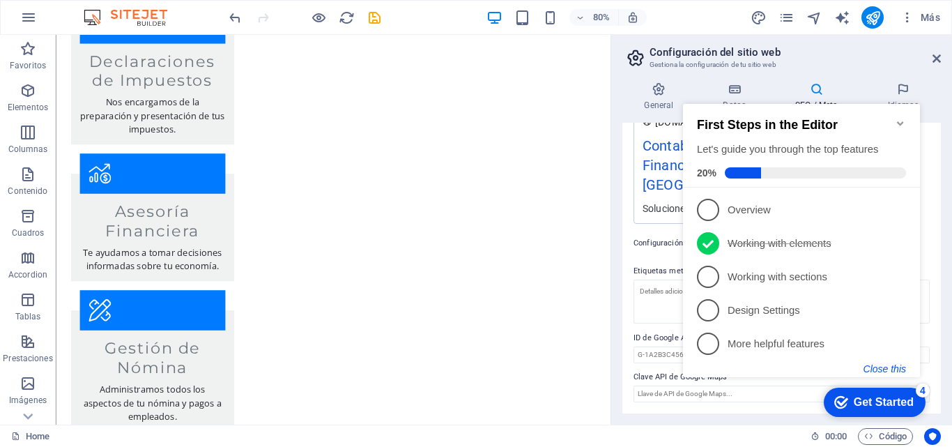
click at [898, 369] on button "Close this" at bounding box center [884, 368] width 42 height 11
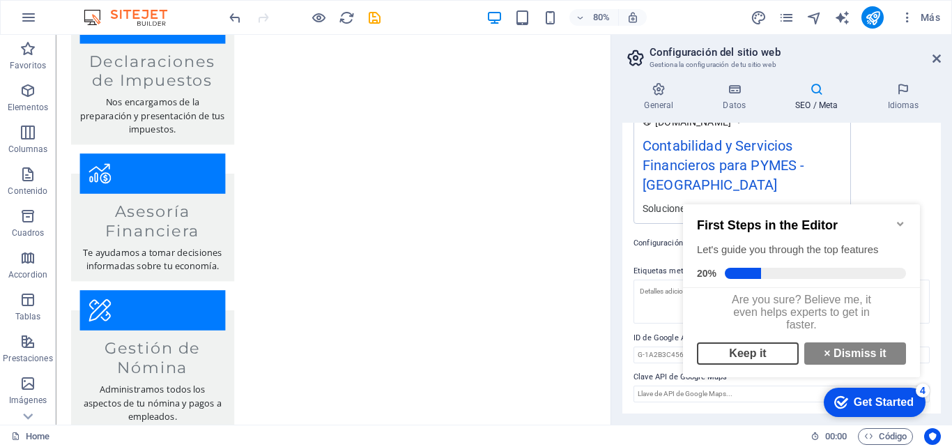
scroll to position [10, 0]
click at [755, 351] on link "Keep it" at bounding box center [748, 353] width 102 height 22
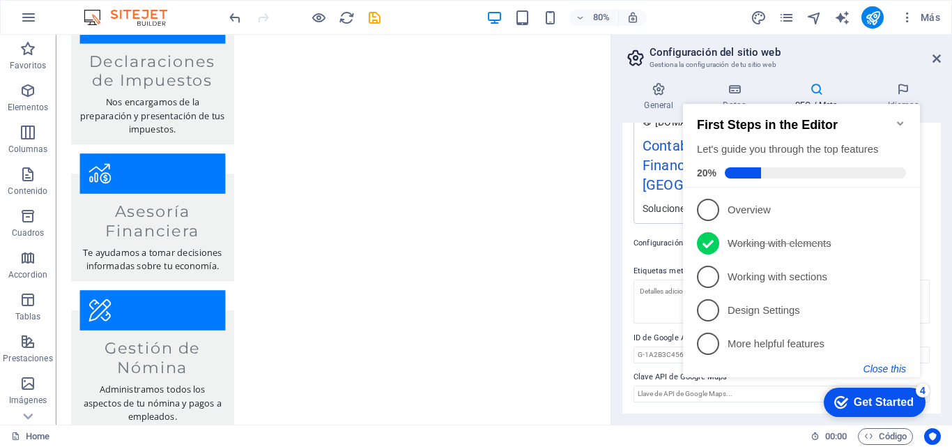
click at [885, 363] on button "Close this" at bounding box center [884, 368] width 42 height 11
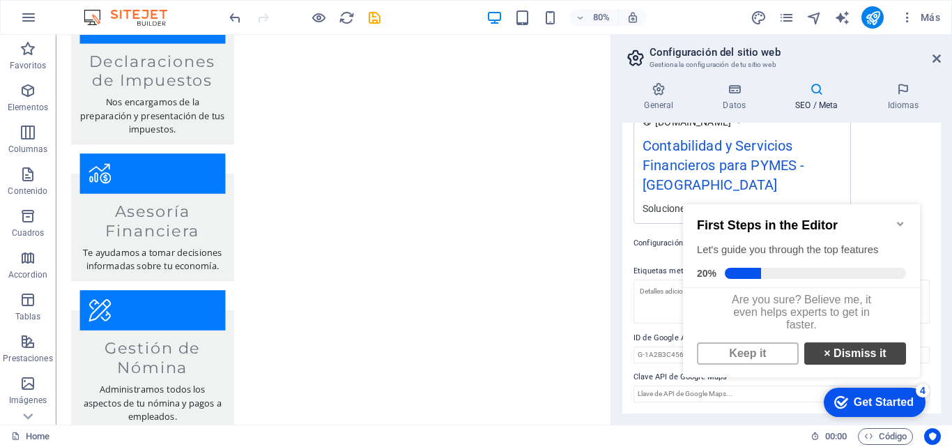
click at [851, 363] on link "× Dismiss it" at bounding box center [855, 353] width 102 height 22
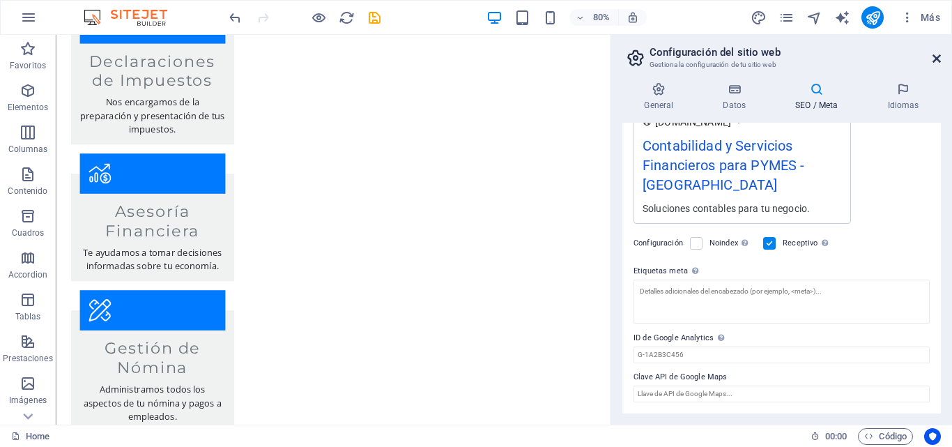
drag, startPoint x: 931, startPoint y: 56, endPoint x: 873, endPoint y: 39, distance: 60.9
click at [932, 56] on icon at bounding box center [936, 58] width 8 height 11
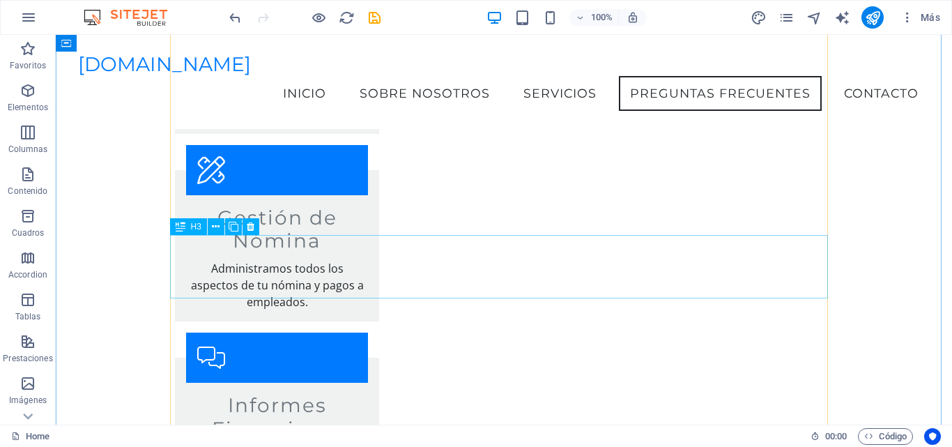
scroll to position [1849, 0]
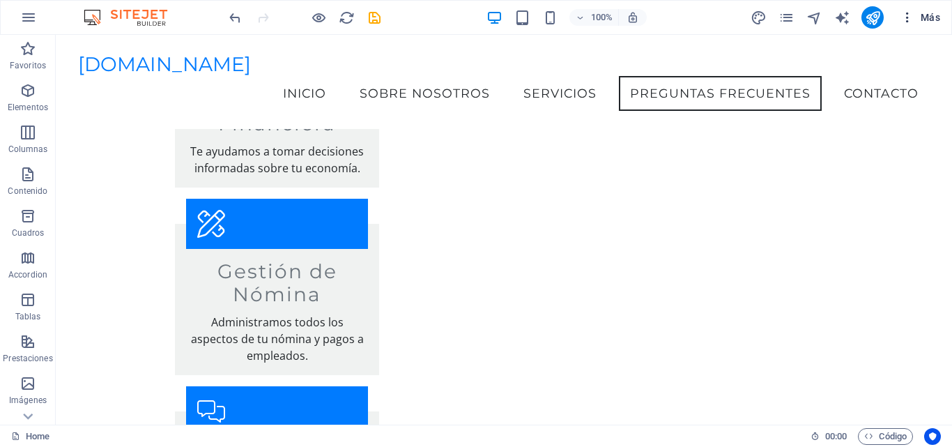
click at [931, 21] on span "Más" at bounding box center [920, 17] width 40 height 14
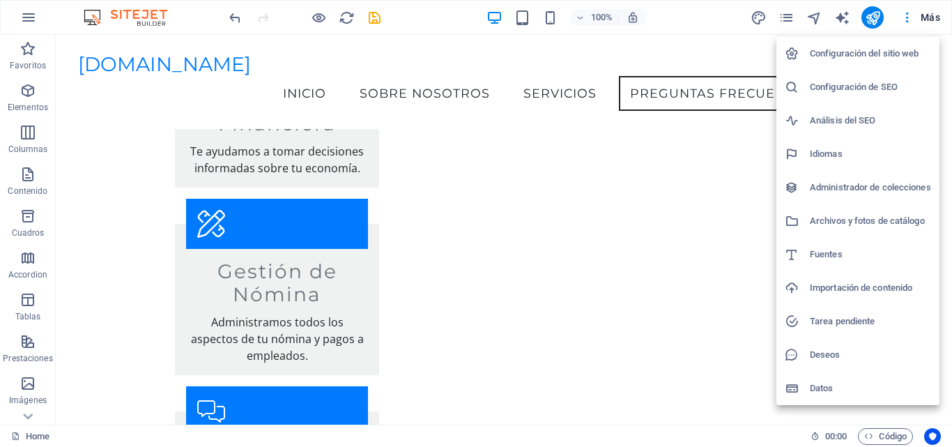
click at [819, 54] on h6 "Configuración del sitio web" at bounding box center [870, 53] width 121 height 17
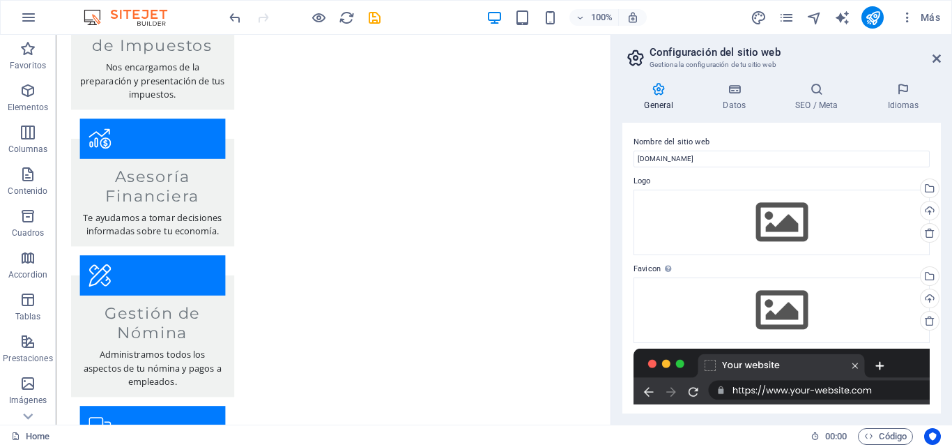
scroll to position [2026, 0]
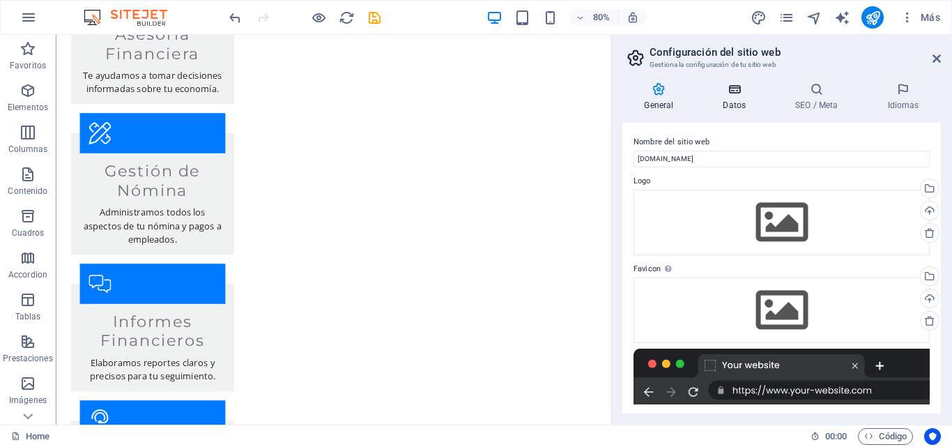
click at [743, 93] on icon at bounding box center [734, 89] width 67 height 14
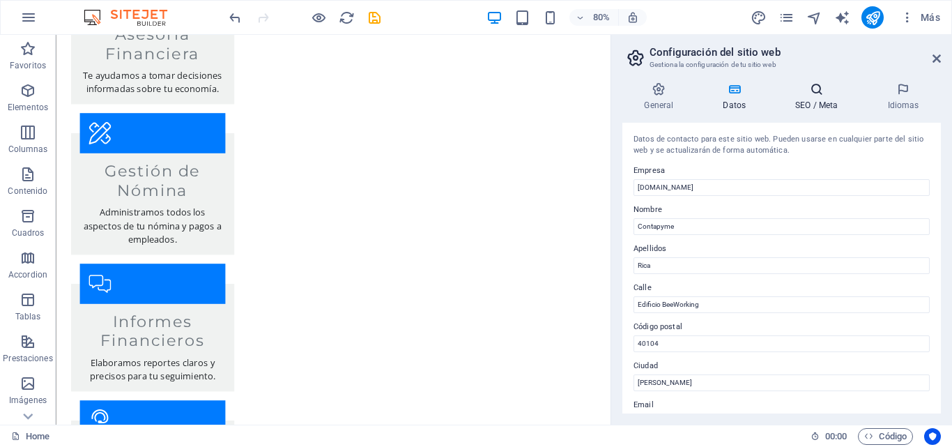
click at [819, 101] on h4 "SEO / Meta" at bounding box center [819, 96] width 92 height 29
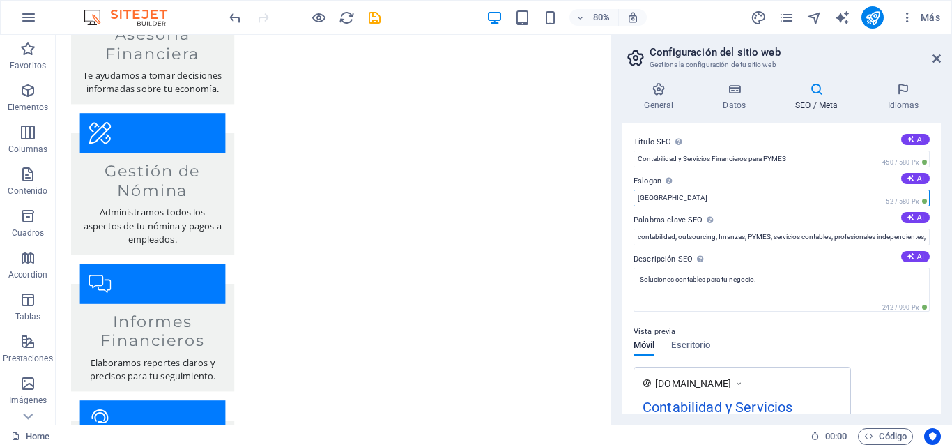
click at [730, 194] on input "[GEOGRAPHIC_DATA]" at bounding box center [781, 197] width 296 height 17
drag, startPoint x: 729, startPoint y: 220, endPoint x: 640, endPoint y: 224, distance: 89.3
click at [686, 201] on input "[GEOGRAPHIC_DATA]" at bounding box center [781, 197] width 296 height 17
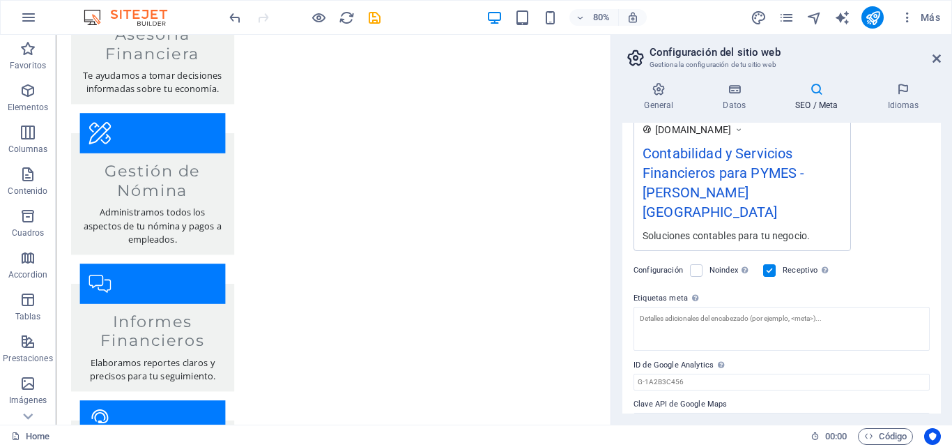
scroll to position [261, 0]
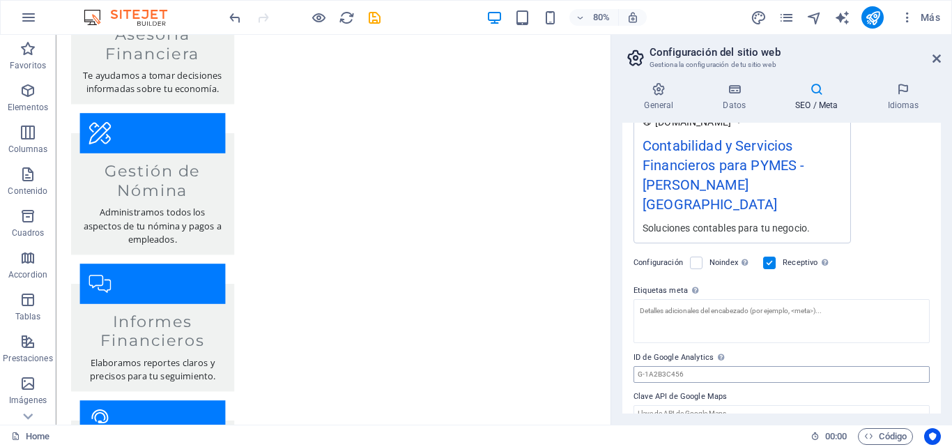
type input "[PERSON_NAME][GEOGRAPHIC_DATA]"
click at [726, 366] on input "ID de Google Analytics Añada únicamente el ID de Google Analytics. Incluimos el…" at bounding box center [781, 374] width 296 height 17
click at [758, 388] on label "Clave API de Google Maps" at bounding box center [781, 396] width 296 height 17
click at [758, 405] on input "Clave API de Google Maps" at bounding box center [781, 413] width 296 height 17
click at [690, 366] on input "ID de Google Analytics Añada únicamente el ID de Google Analytics. Incluimos el…" at bounding box center [781, 374] width 296 height 17
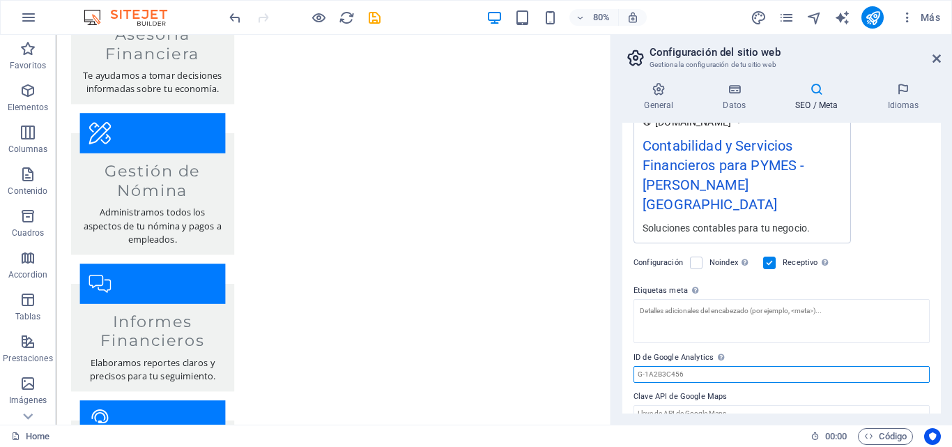
type input "g"
type input "G-XTQPRFT40Y"
click at [932, 59] on icon at bounding box center [936, 58] width 8 height 11
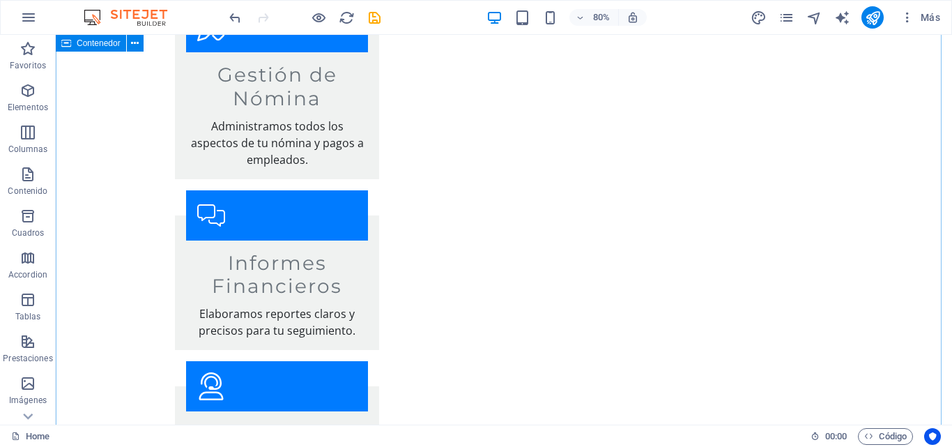
scroll to position [1919, 0]
